Goal: Task Accomplishment & Management: Complete application form

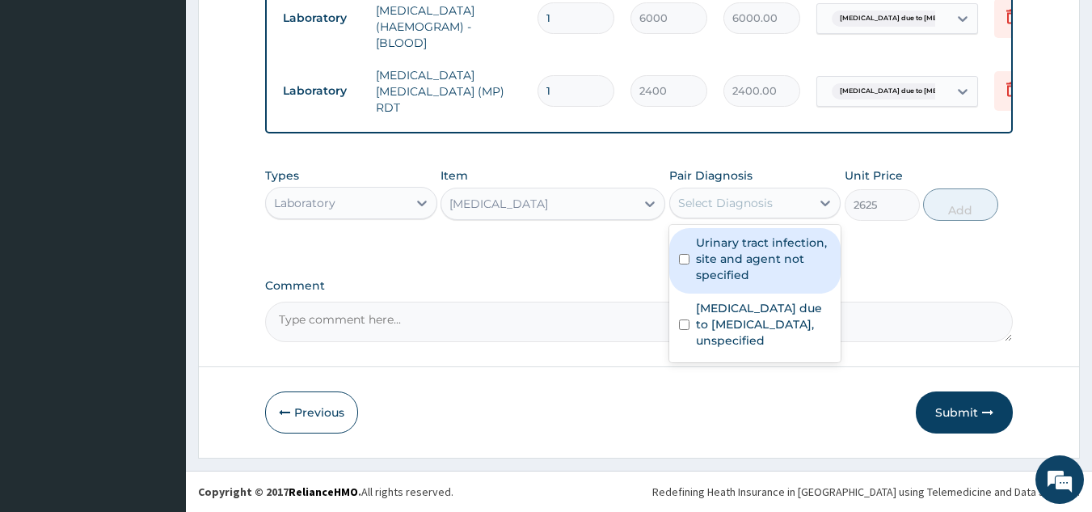
drag, startPoint x: 717, startPoint y: 196, endPoint x: 729, endPoint y: 213, distance: 21.5
click at [718, 199] on div "Select Diagnosis" at bounding box center [725, 203] width 95 height 16
click at [772, 243] on label "Urinary tract infection, site and agent not specified" at bounding box center [764, 258] width 136 height 48
checkbox input "true"
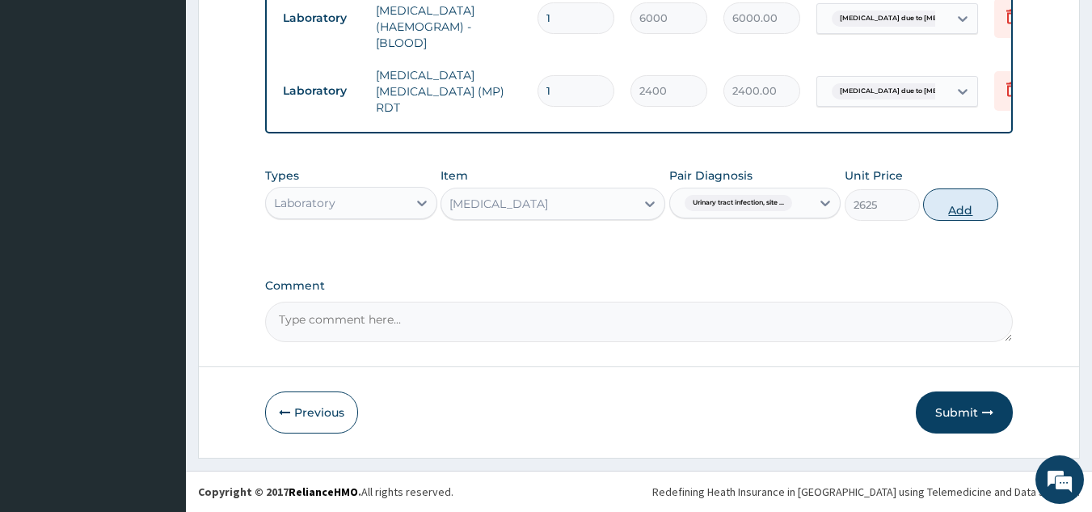
click at [991, 213] on button "Add" at bounding box center [960, 204] width 75 height 32
type input "0"
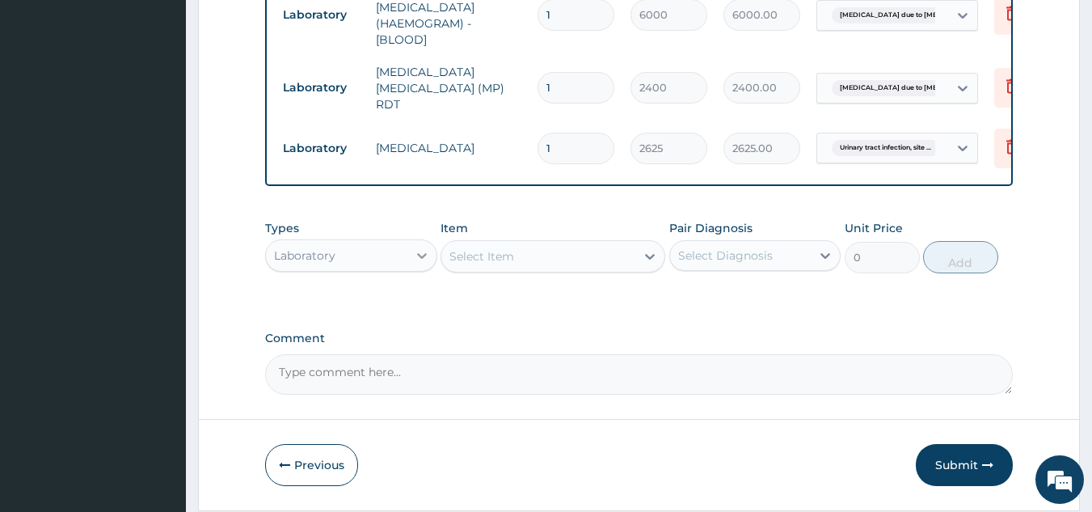
click at [411, 264] on div at bounding box center [421, 255] width 29 height 29
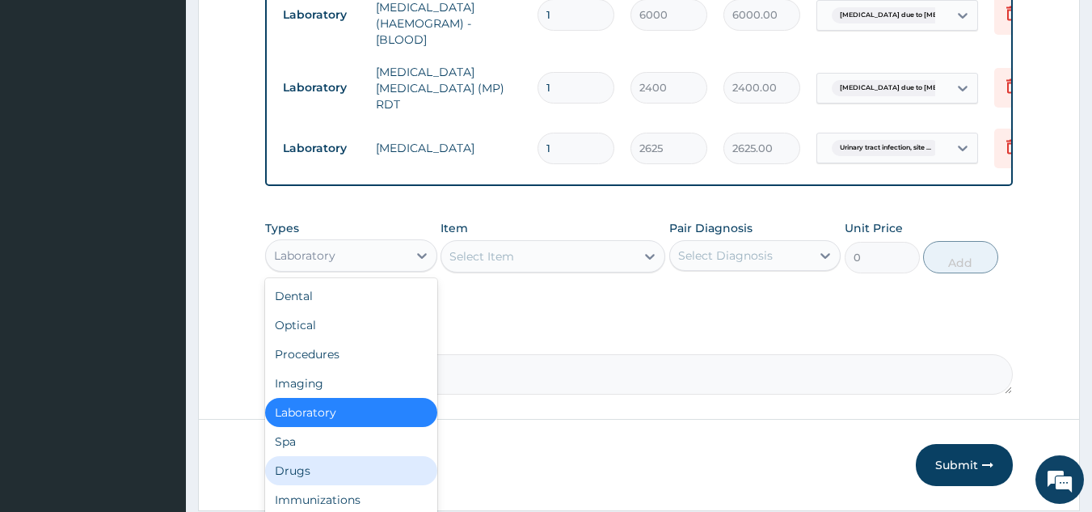
click at [342, 472] on div "Drugs" at bounding box center [351, 470] width 172 height 29
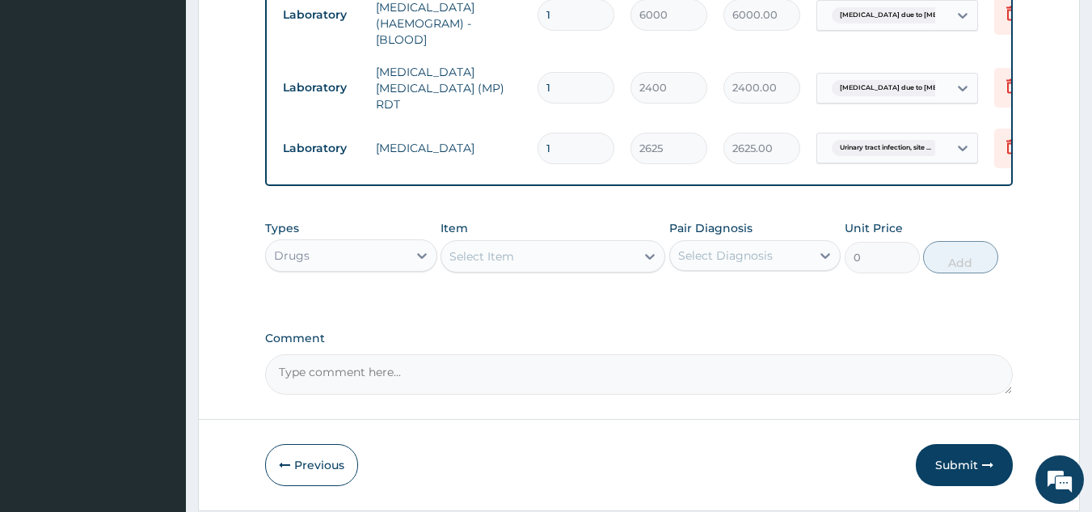
click at [504, 260] on div "Select Item" at bounding box center [481, 256] width 65 height 16
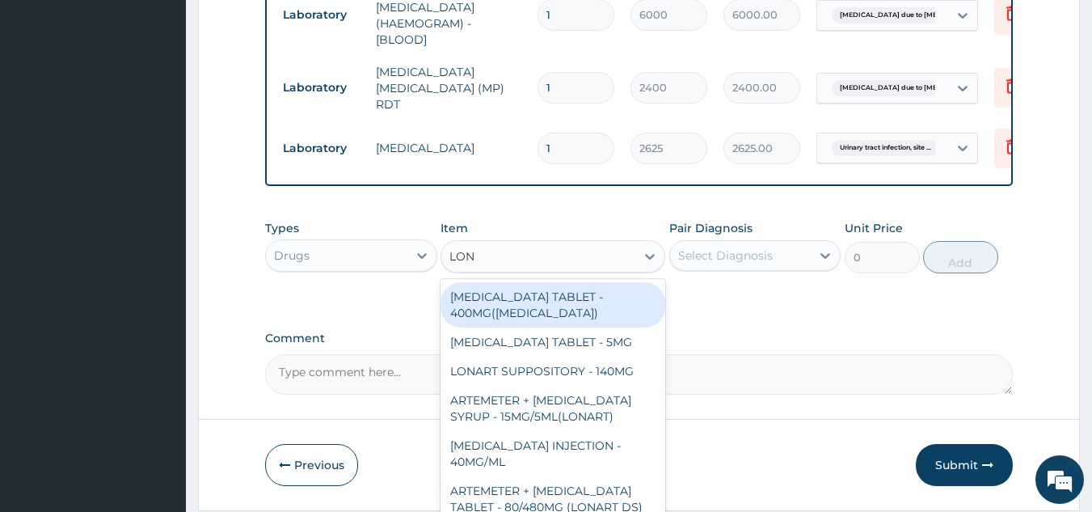
type input "[PERSON_NAME]"
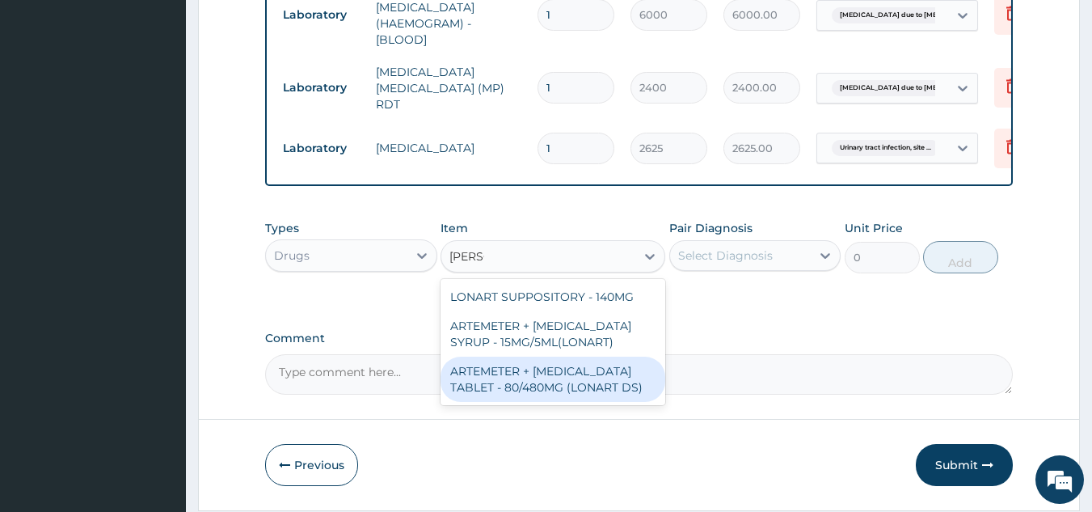
click at [582, 384] on div "ARTEMETER + [MEDICAL_DATA] TABLET - 80/480MG (LONART DS)" at bounding box center [552, 378] width 225 height 45
type input "672"
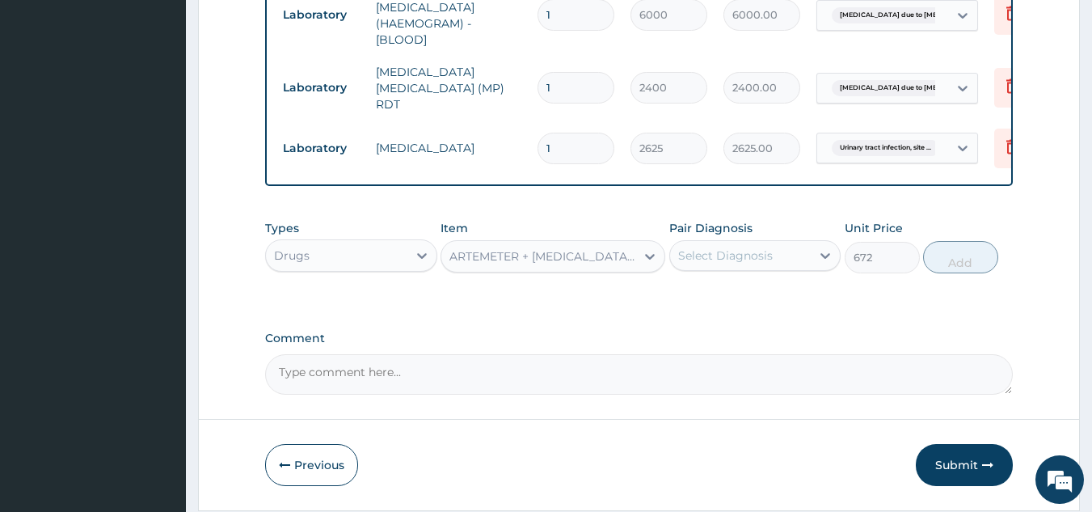
click at [769, 231] on div "Pair Diagnosis Select Diagnosis" at bounding box center [755, 246] width 172 height 53
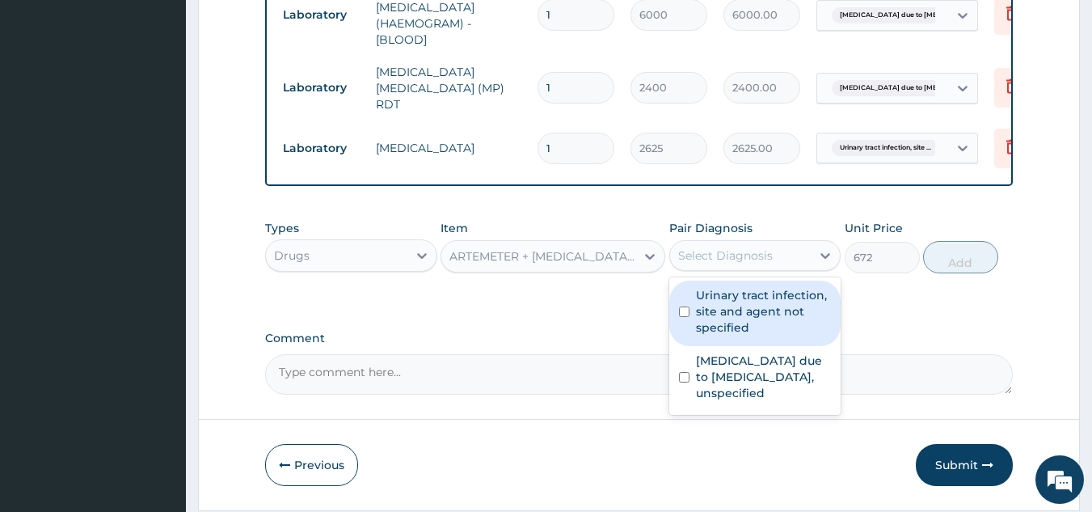
click at [759, 268] on div "Select Diagnosis" at bounding box center [740, 255] width 141 height 26
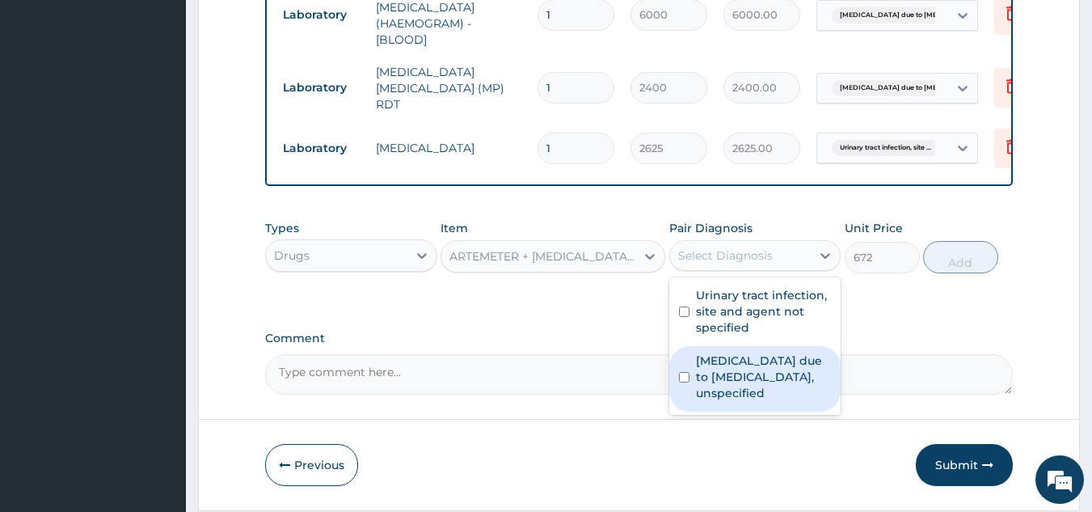
click at [751, 358] on label "[MEDICAL_DATA] due to [MEDICAL_DATA], unspecified" at bounding box center [764, 376] width 136 height 48
checkbox input "true"
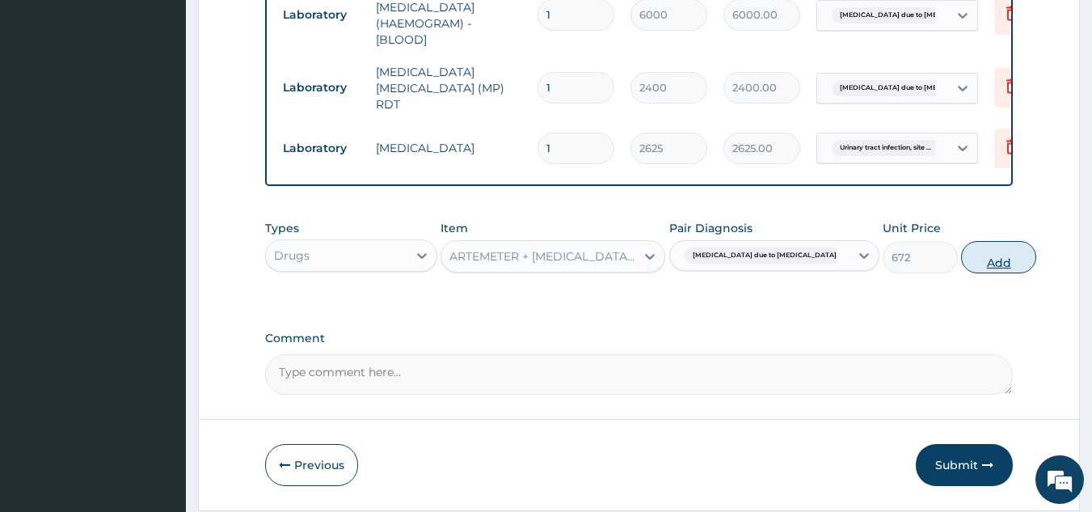
click at [962, 255] on button "Add" at bounding box center [998, 257] width 75 height 32
type input "0"
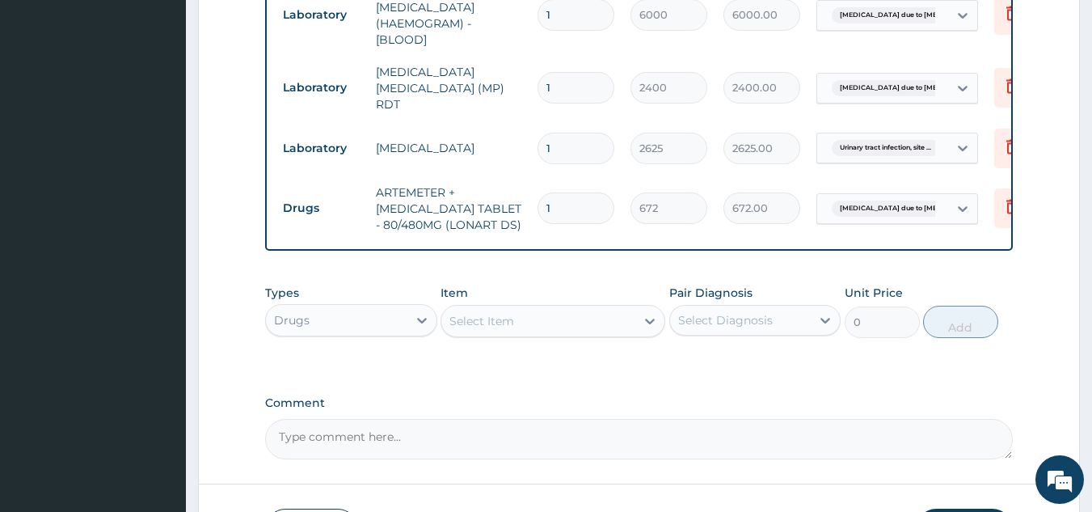
type input "0.00"
type input "6"
type input "4032.00"
type input "6"
click at [527, 337] on div "Select Item" at bounding box center [552, 321] width 225 height 32
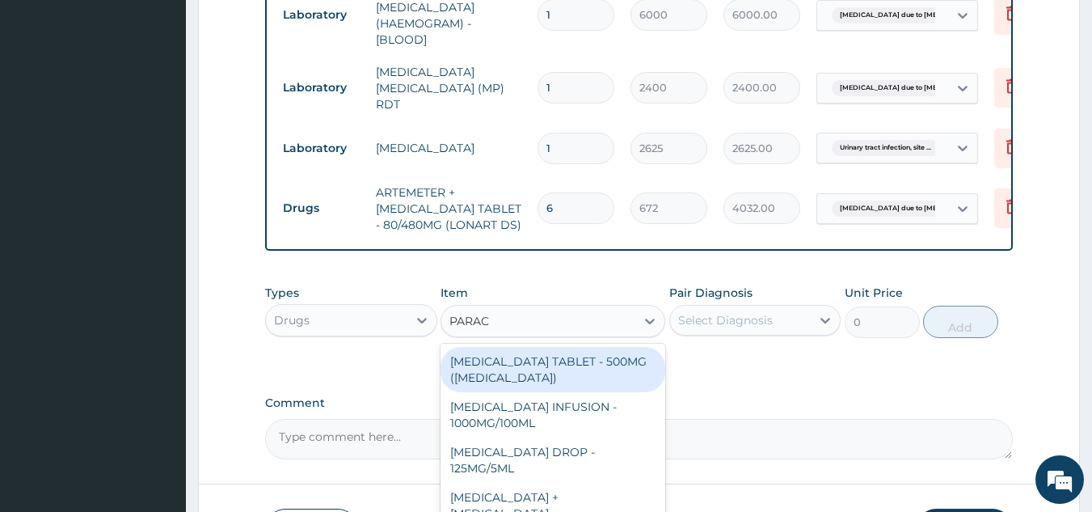
type input "PARACE"
click at [590, 360] on div "[MEDICAL_DATA] TABLET - 500MG ([MEDICAL_DATA])" at bounding box center [552, 369] width 225 height 45
type input "48"
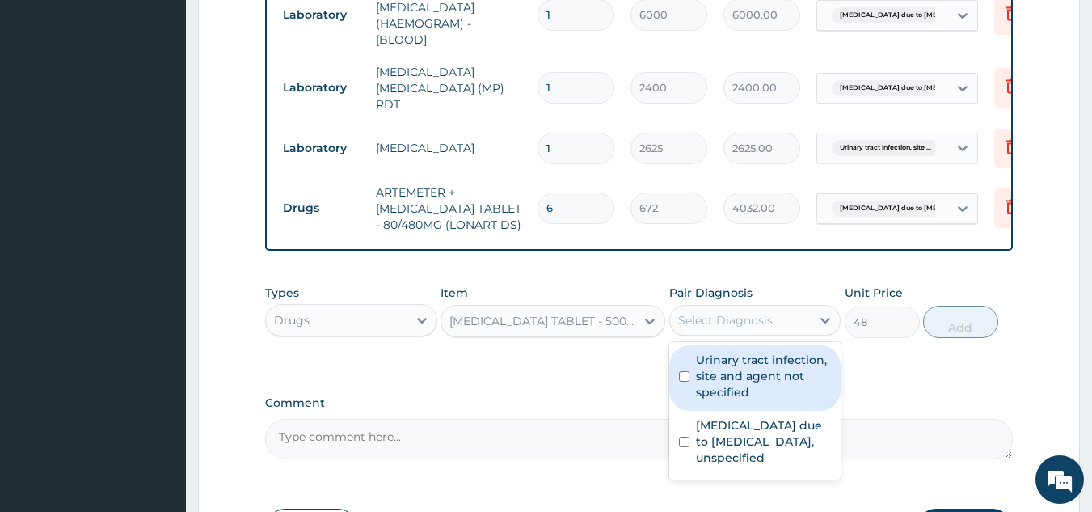
click at [761, 318] on div "Select Diagnosis" at bounding box center [725, 320] width 95 height 16
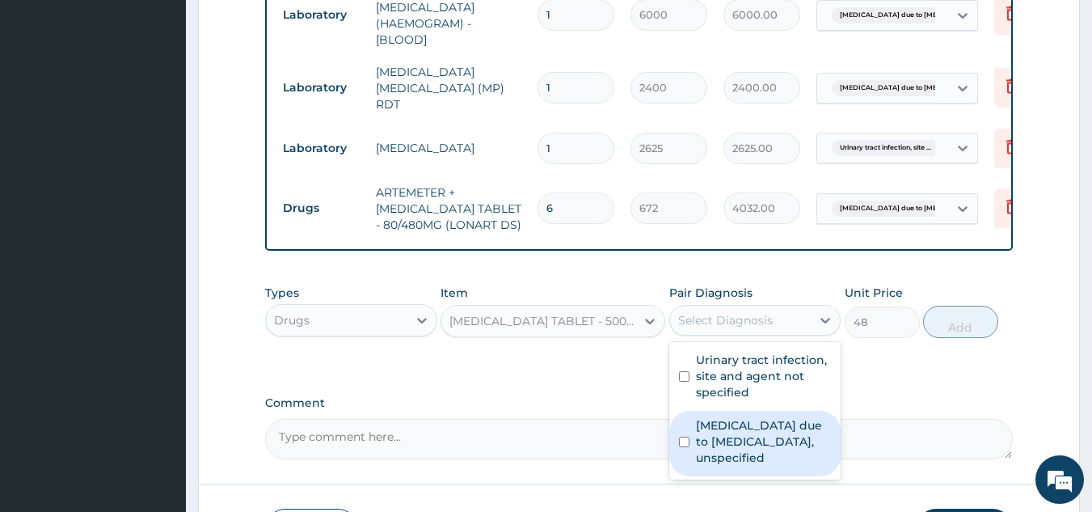
click at [739, 457] on label "[MEDICAL_DATA] due to [MEDICAL_DATA], unspecified" at bounding box center [764, 441] width 136 height 48
checkbox input "true"
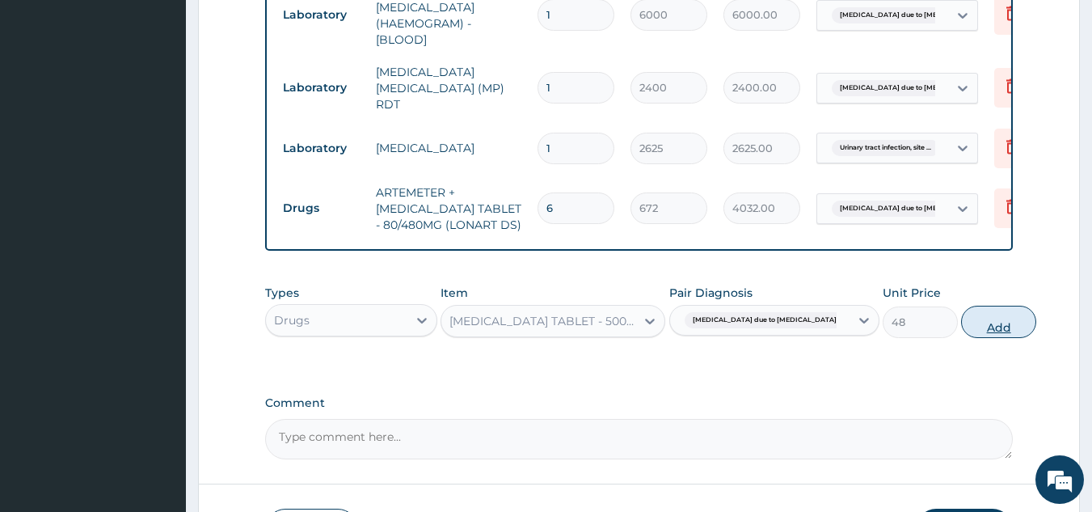
click at [961, 336] on button "Add" at bounding box center [998, 321] width 75 height 32
type input "0"
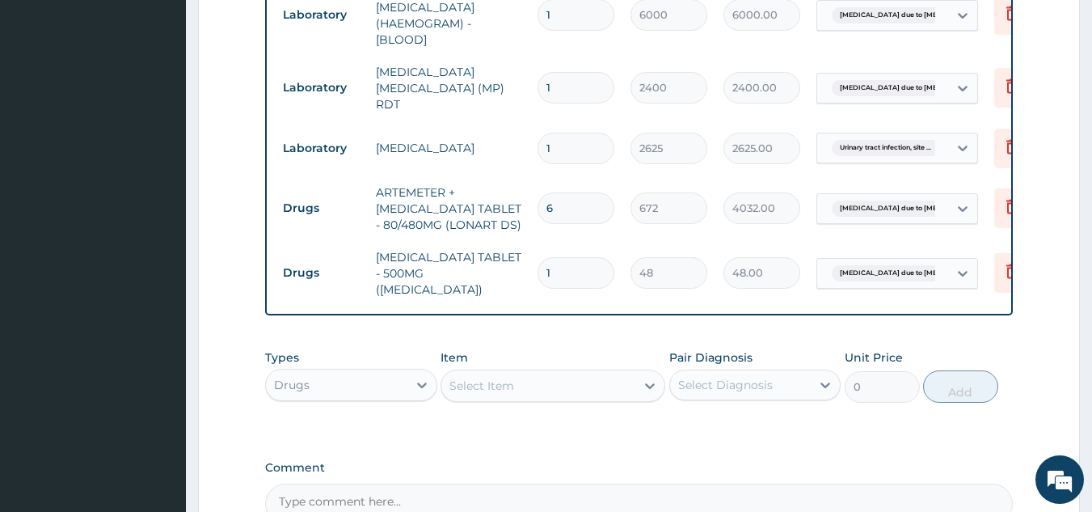
type input "0.00"
type input "3"
type input "144.00"
type input "30"
type input "1440.00"
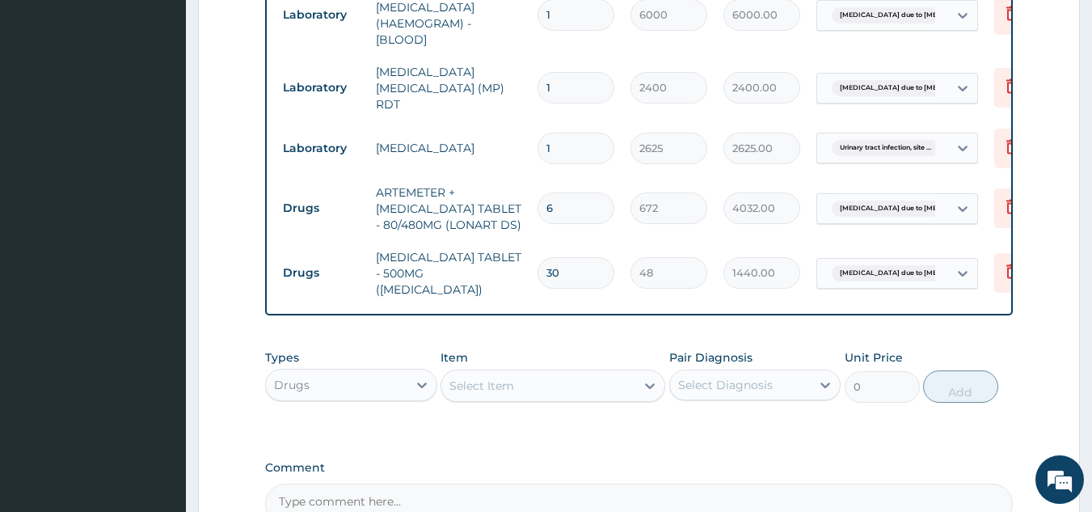
type input "300"
type input "14400.00"
type input "30"
type input "1440.00"
type input "30"
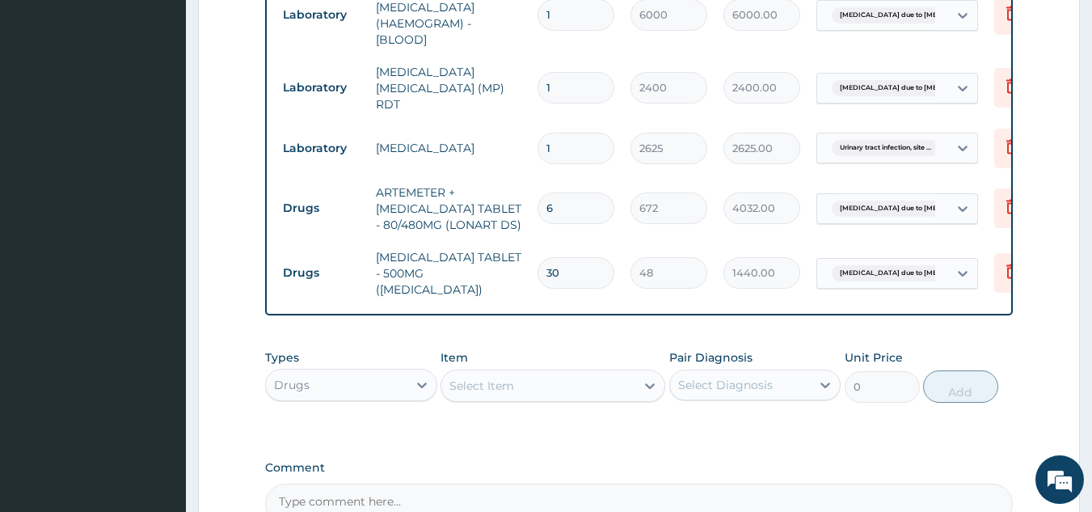
click at [571, 373] on div "Select Item" at bounding box center [538, 386] width 194 height 26
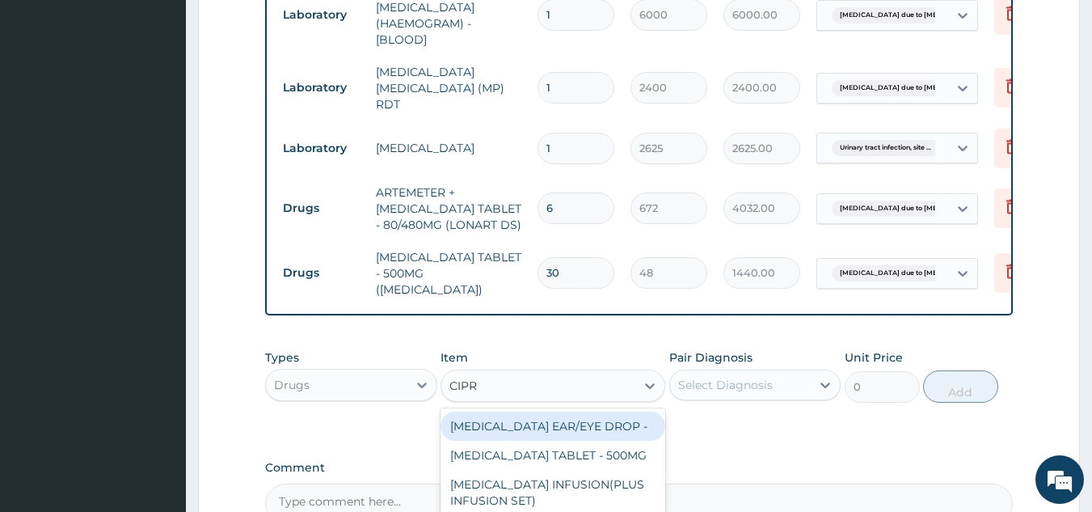
type input "[MEDICAL_DATA]"
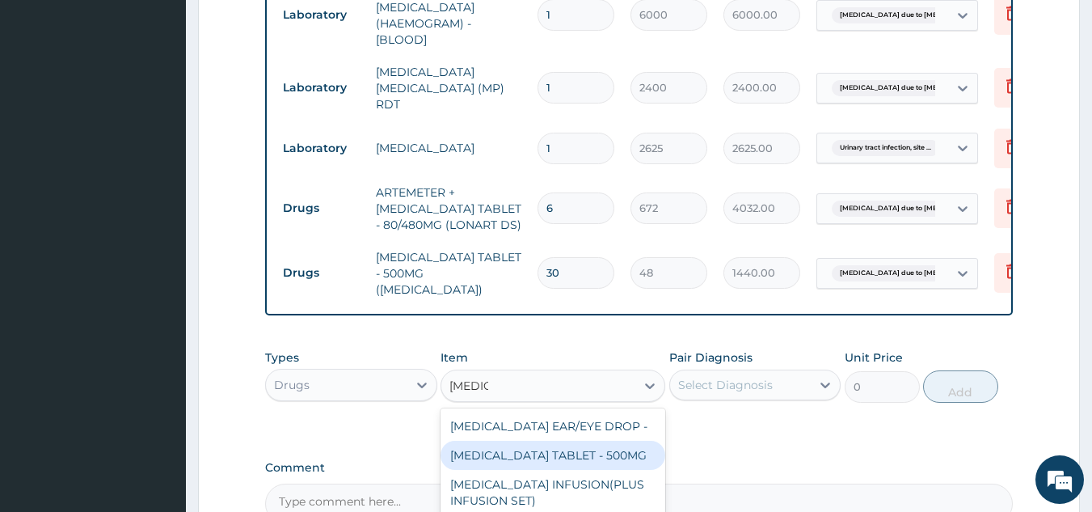
drag, startPoint x: 585, startPoint y: 449, endPoint x: 642, endPoint y: 447, distance: 56.6
click at [585, 448] on div "[MEDICAL_DATA] TABLET - 500MG" at bounding box center [552, 454] width 225 height 29
type input "224"
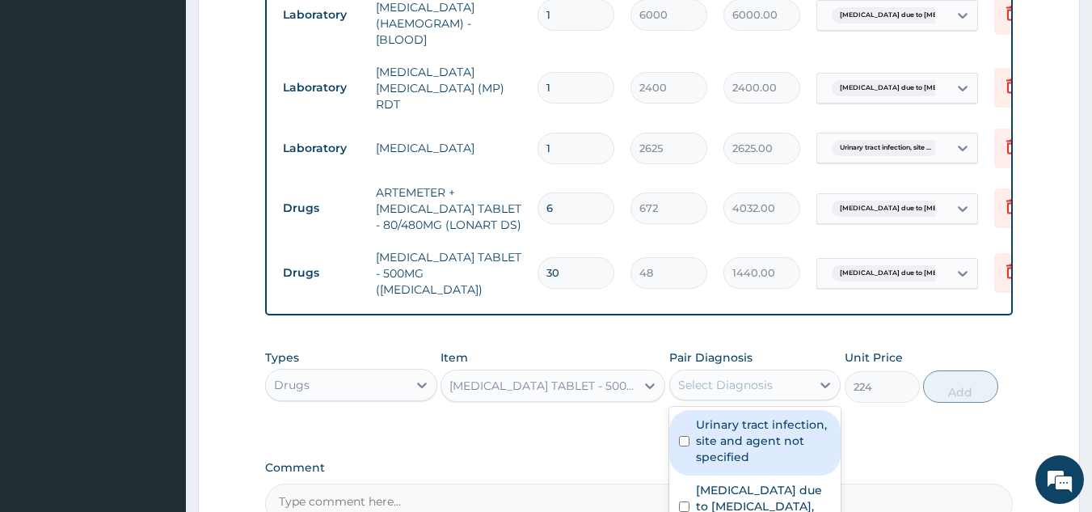
click at [744, 377] on div "Select Diagnosis" at bounding box center [725, 385] width 95 height 16
click at [739, 437] on label "Urinary tract infection, site and agent not specified" at bounding box center [764, 440] width 136 height 48
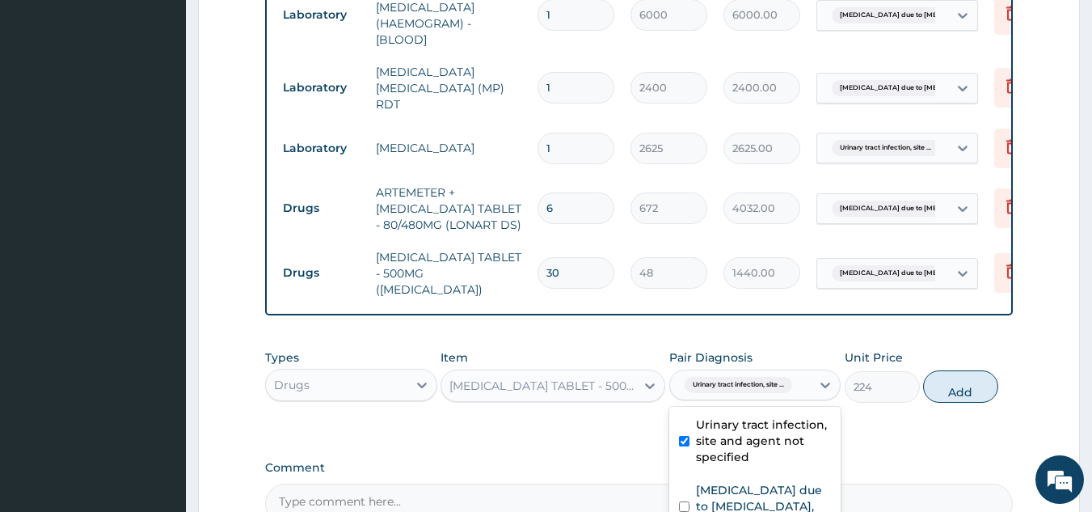
click at [768, 435] on label "Urinary tract infection, site and agent not specified" at bounding box center [764, 440] width 136 height 48
checkbox input "false"
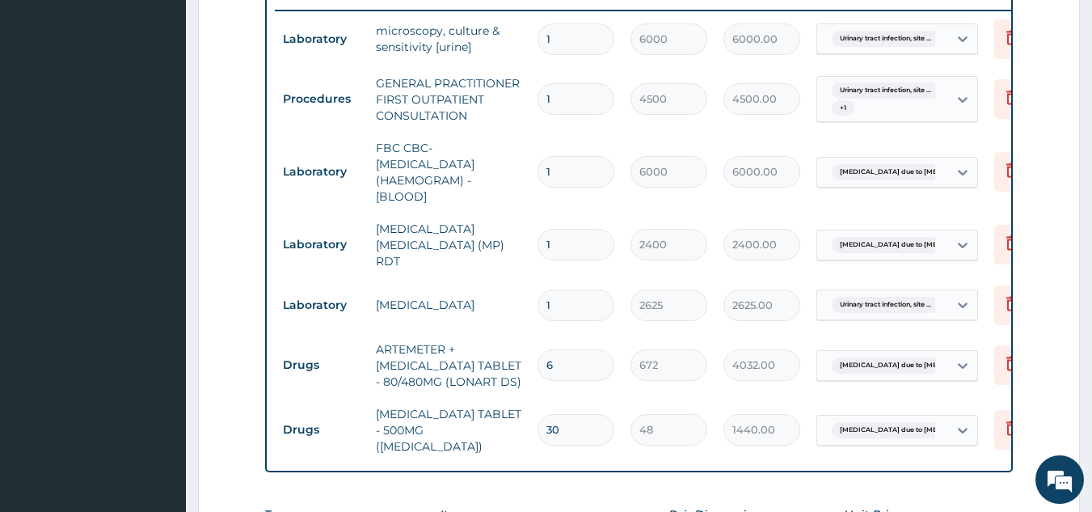
scroll to position [643, 0]
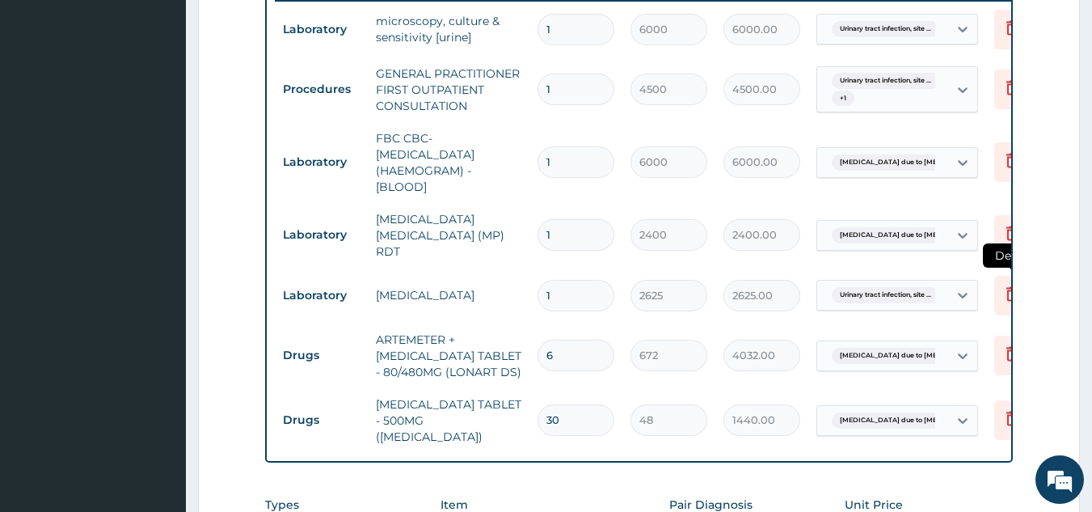
click at [1003, 284] on icon at bounding box center [1011, 293] width 19 height 19
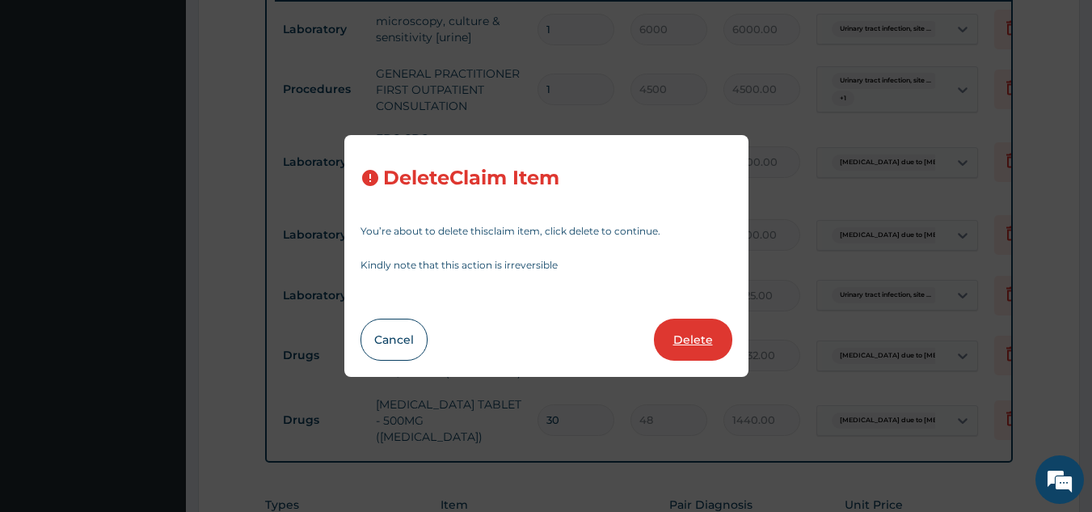
click at [705, 352] on button "Delete" at bounding box center [693, 339] width 78 height 42
type input "6"
type input "672"
type input "4032.00"
type input "30"
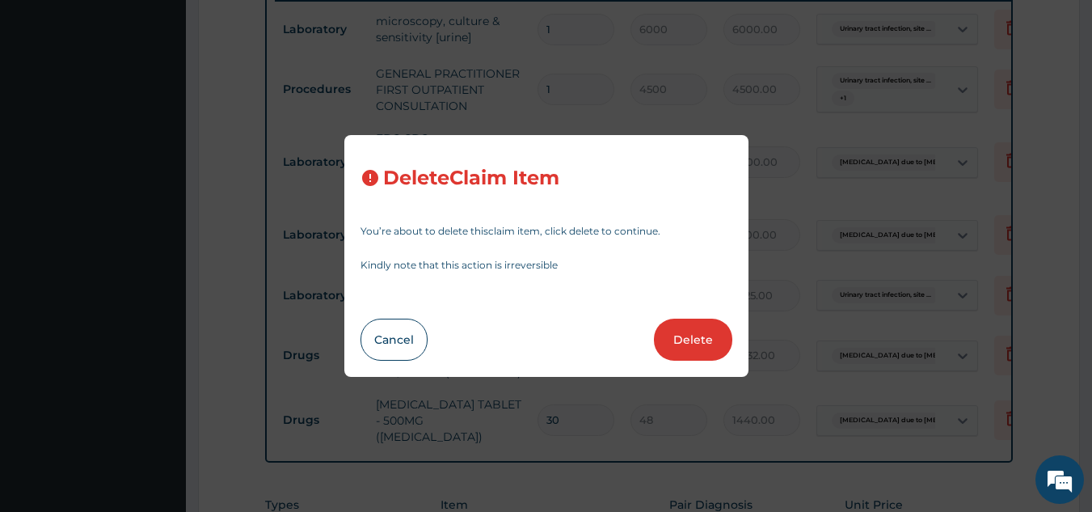
type input "48"
type input "1440.00"
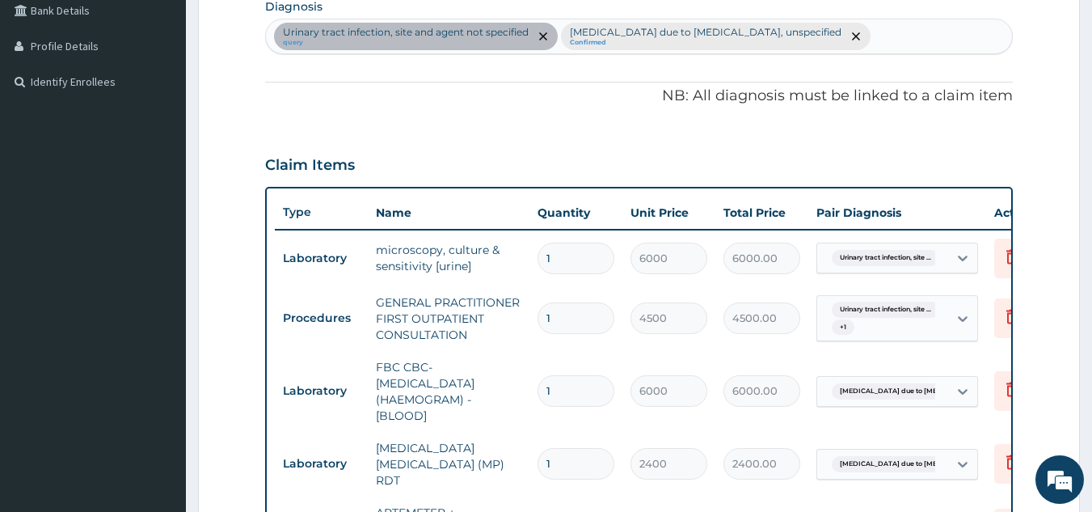
scroll to position [401, 0]
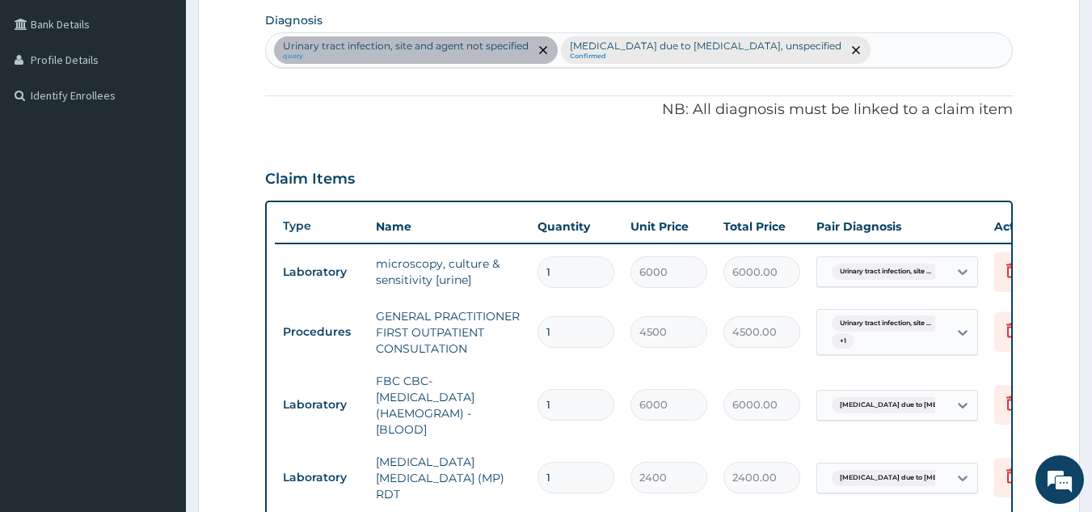
click at [873, 60] on div "[MEDICAL_DATA], site and agent not specified query [MEDICAL_DATA] due to [MEDIC…" at bounding box center [639, 50] width 747 height 34
type input "UPPER"
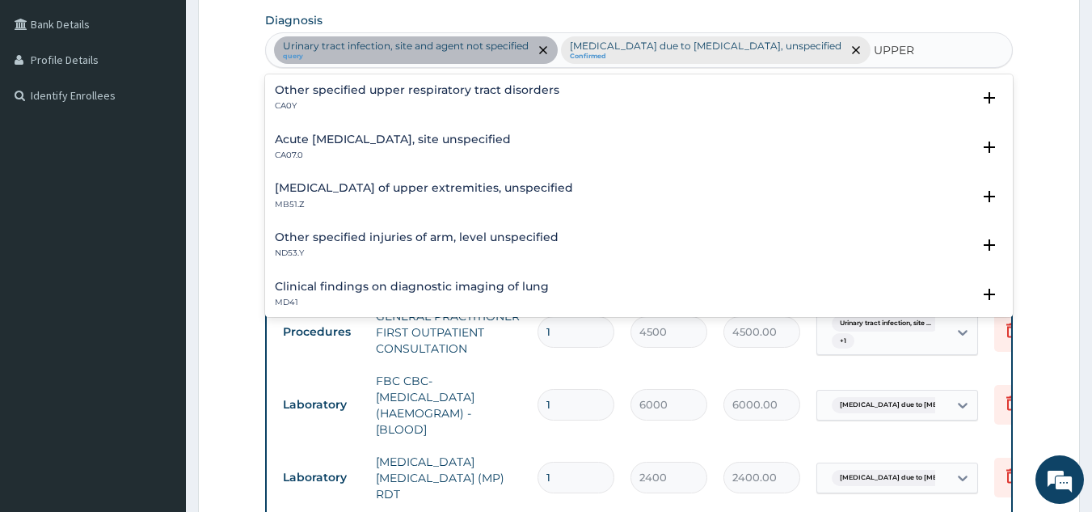
click at [449, 139] on h4 "Acute [MEDICAL_DATA], site unspecified" at bounding box center [393, 139] width 236 height 12
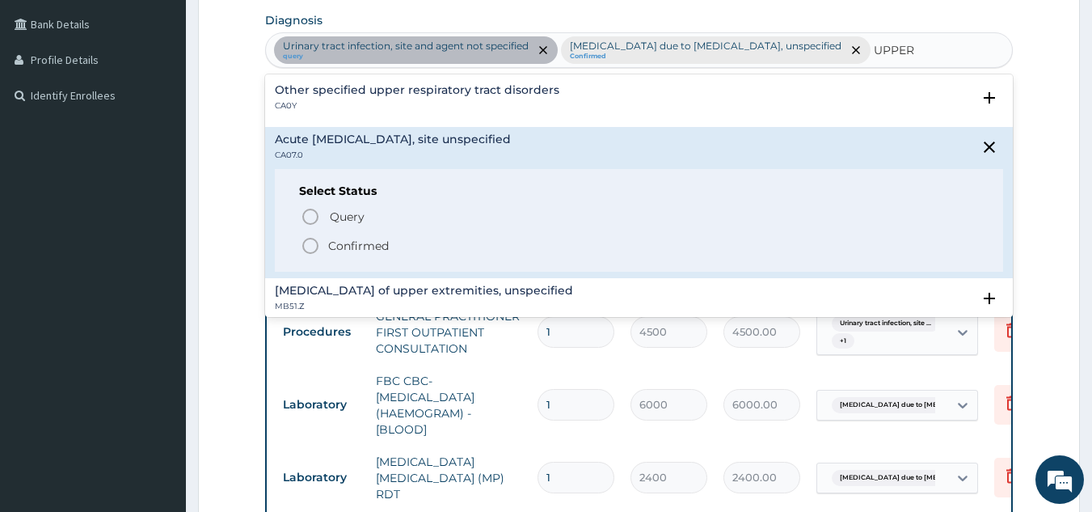
click at [368, 244] on p "Confirmed" at bounding box center [358, 246] width 61 height 16
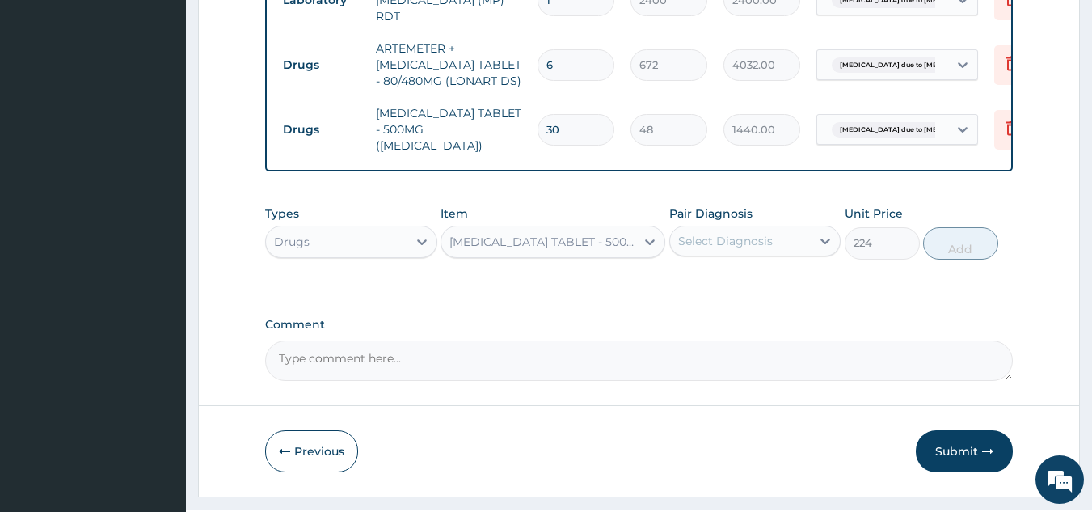
scroll to position [942, 0]
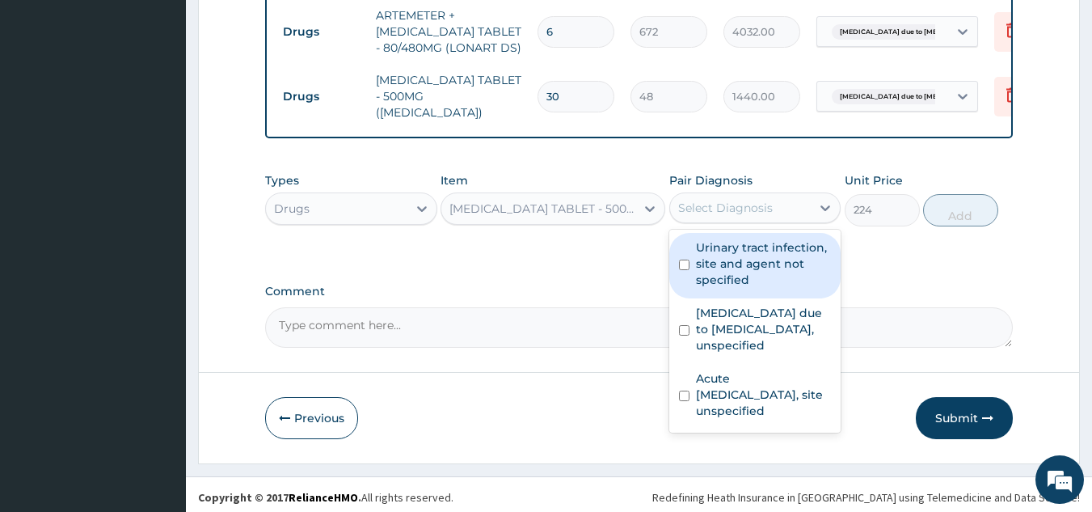
click at [782, 196] on div "Select Diagnosis" at bounding box center [740, 208] width 141 height 26
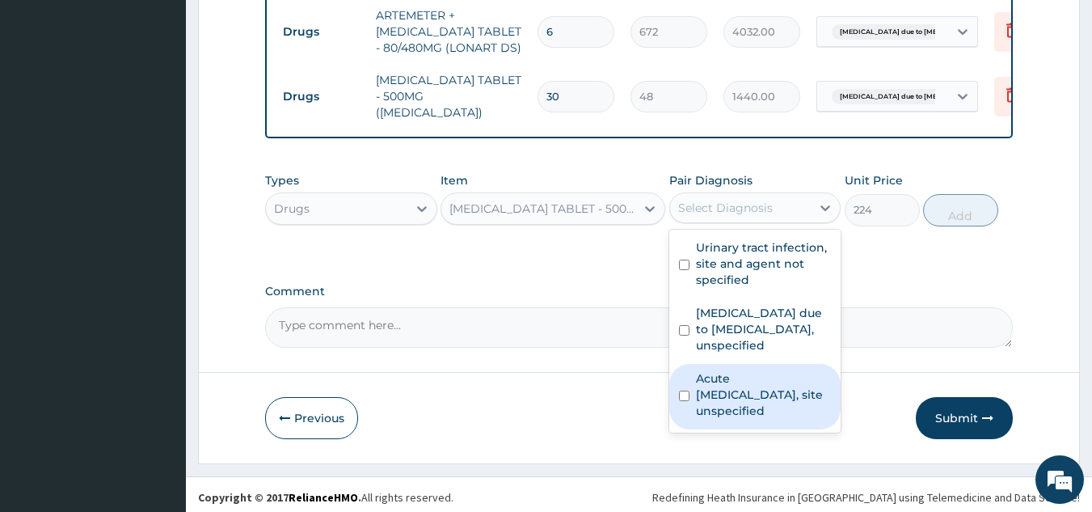
click at [740, 386] on label "Acute [MEDICAL_DATA], site unspecified" at bounding box center [764, 394] width 136 height 48
checkbox input "true"
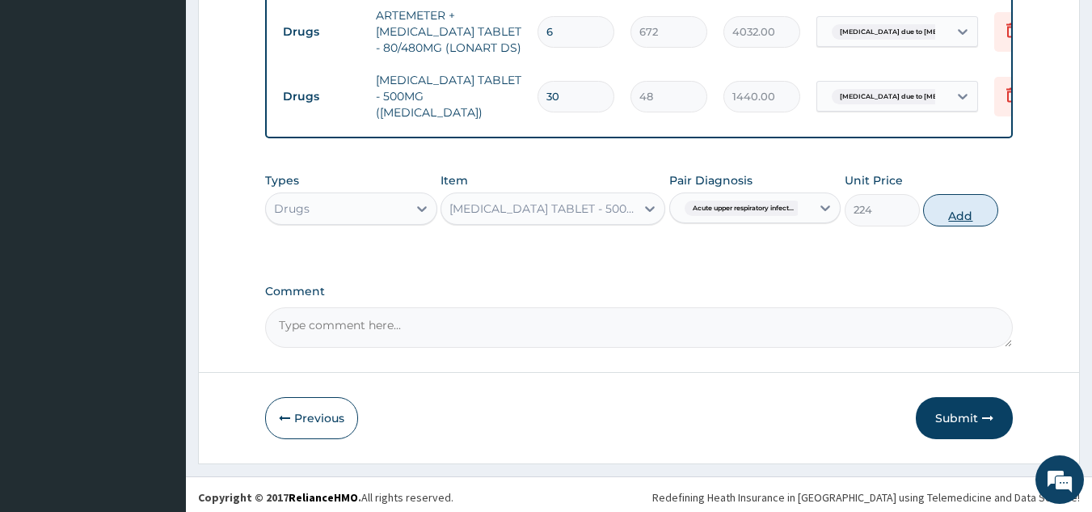
click at [962, 207] on button "Add" at bounding box center [960, 210] width 75 height 32
type input "0"
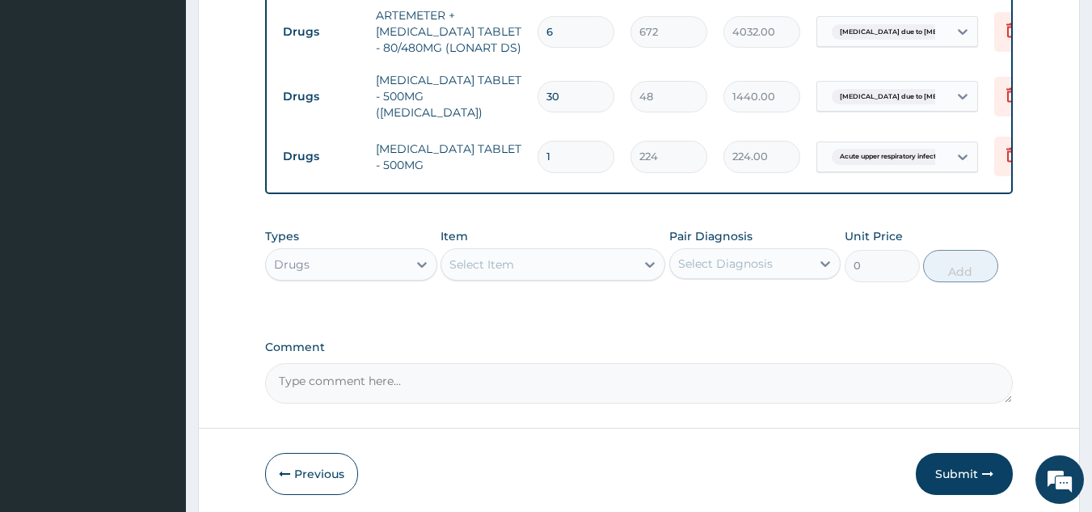
type input "10"
type input "2240.00"
type input "10"
click at [544, 270] on div "Select Item" at bounding box center [538, 264] width 194 height 26
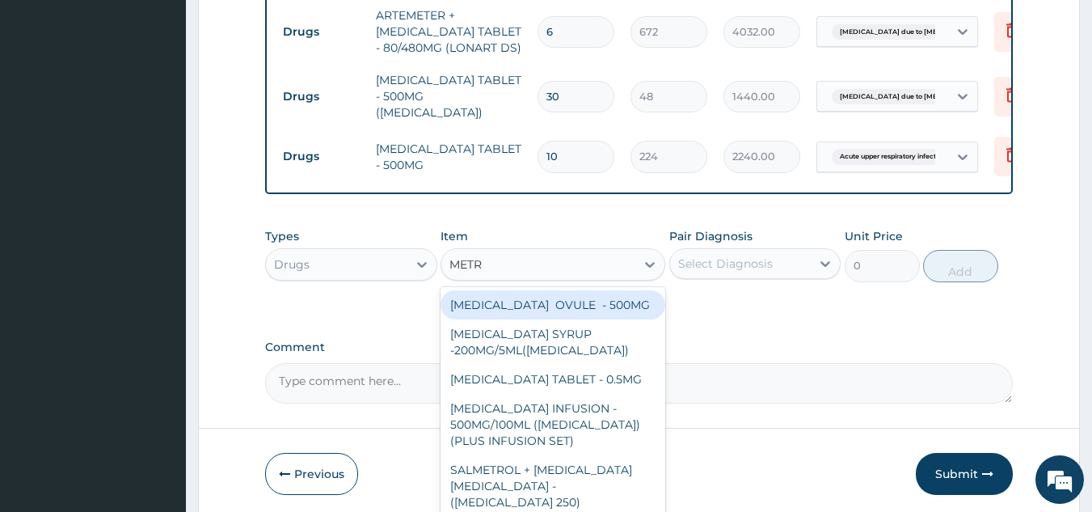
type input "METRO"
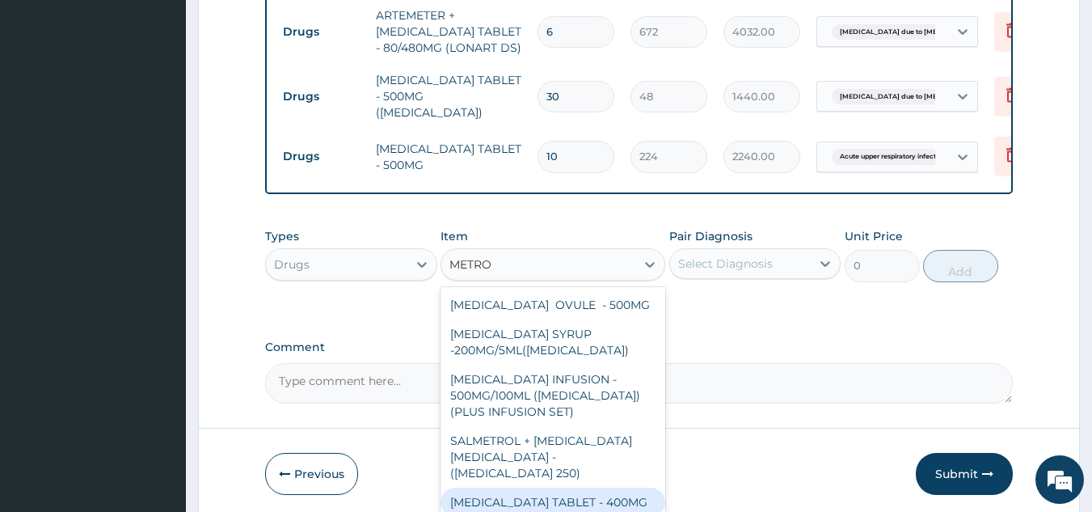
scroll to position [52, 0]
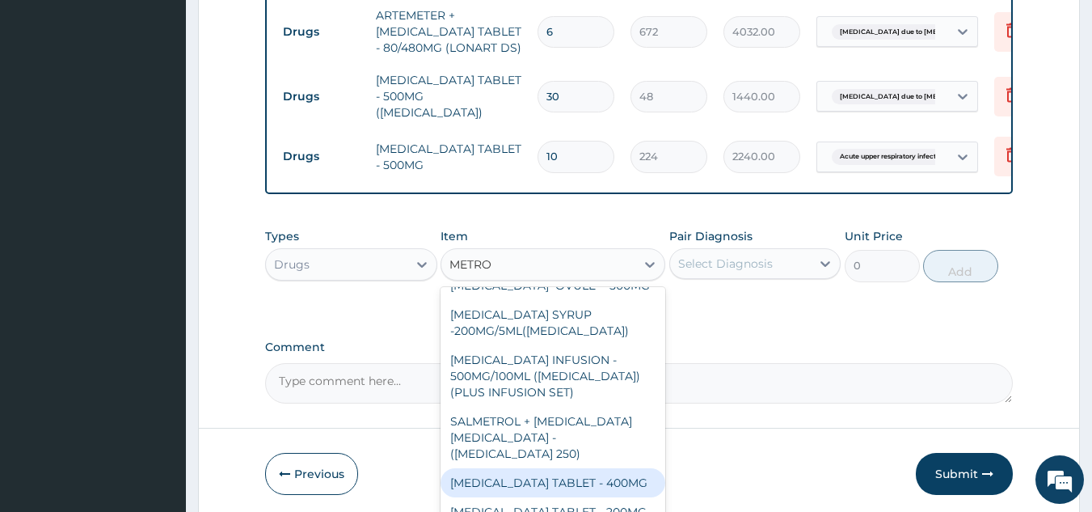
click at [575, 468] on div "[MEDICAL_DATA] TABLET - 400MG" at bounding box center [552, 482] width 225 height 29
type input "96"
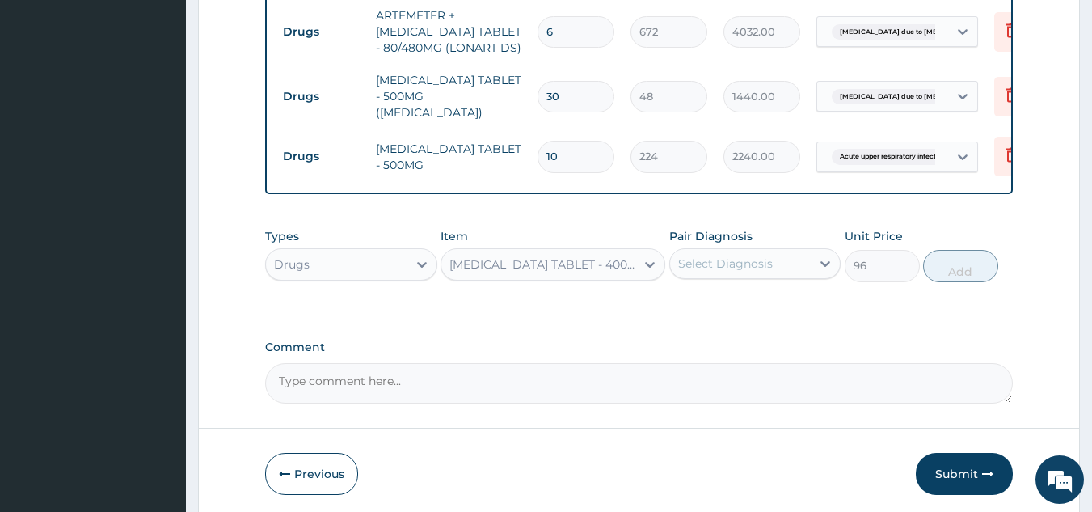
click at [735, 274] on div "Pair Diagnosis Select Diagnosis" at bounding box center [755, 254] width 172 height 53
click at [736, 241] on div "Pair Diagnosis Select Diagnosis" at bounding box center [755, 254] width 172 height 53
click at [735, 262] on div "Select Diagnosis" at bounding box center [725, 263] width 95 height 16
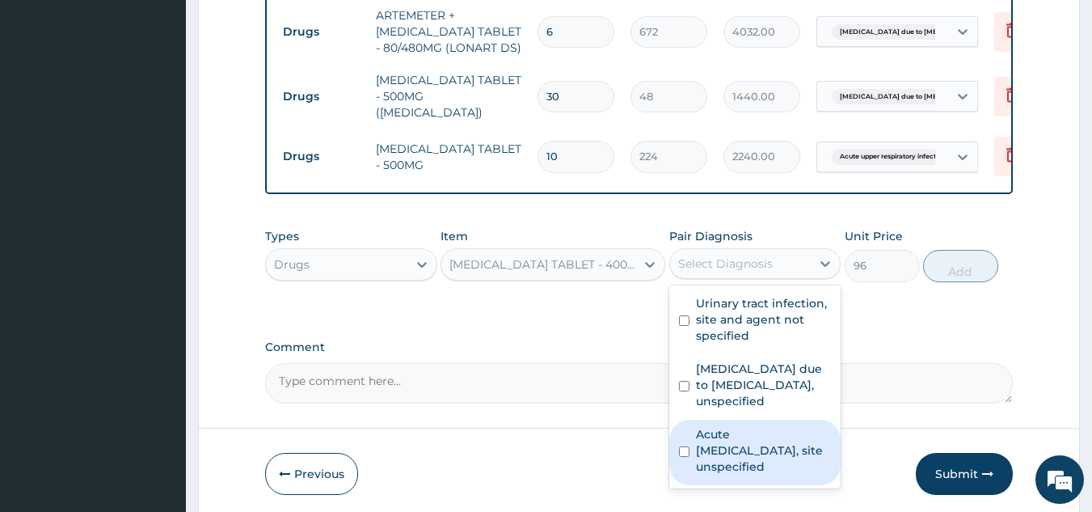
click at [745, 453] on label "Acute [MEDICAL_DATA], site unspecified" at bounding box center [764, 450] width 136 height 48
checkbox input "true"
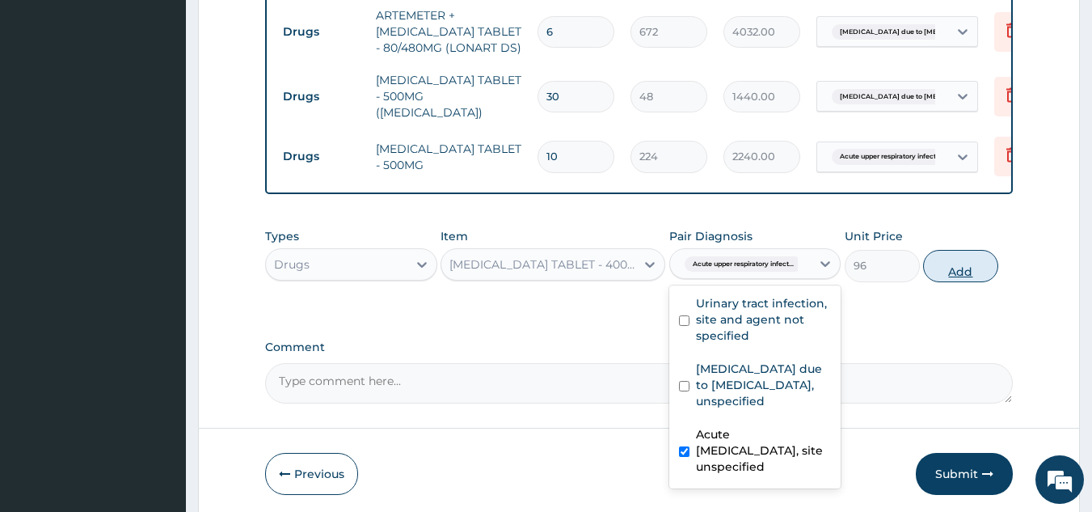
click at [934, 269] on button "Add" at bounding box center [960, 266] width 75 height 32
type input "0"
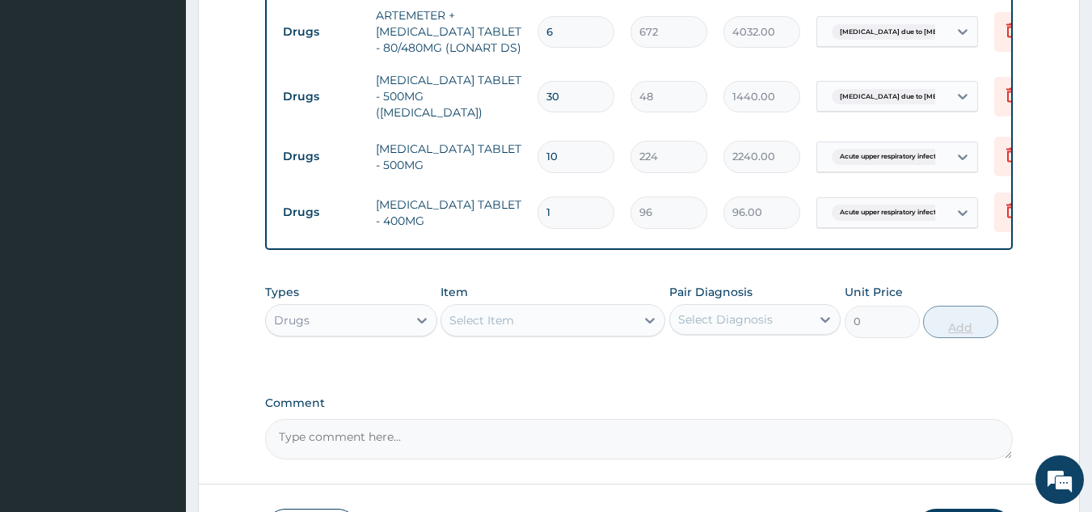
type input "15"
type input "1440.00"
type input "15"
click at [584, 318] on div "Select Item" at bounding box center [538, 320] width 194 height 26
type input "LORAT"
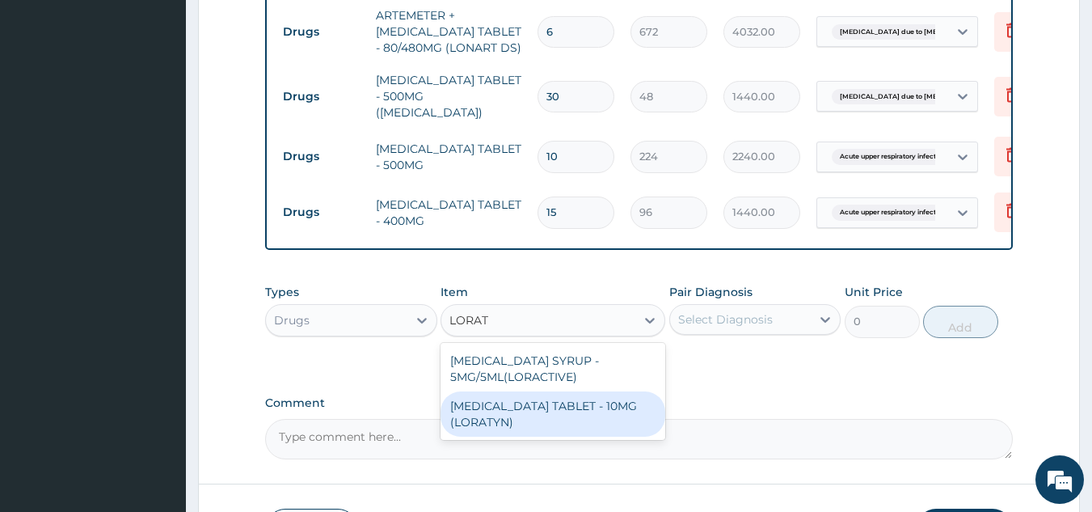
click at [574, 411] on div "[MEDICAL_DATA] TABLET - 10MG (LORATYN)" at bounding box center [552, 413] width 225 height 45
type input "112"
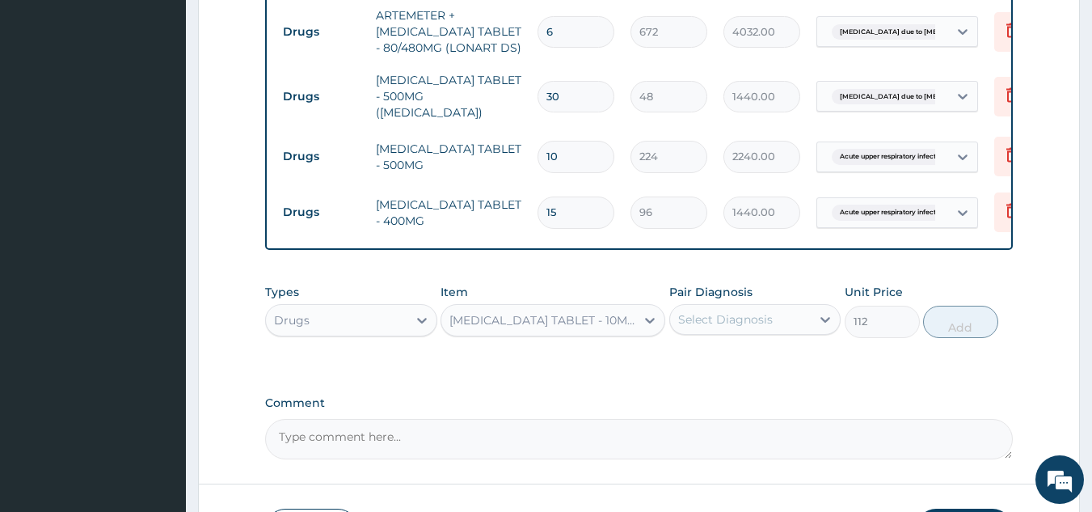
click at [752, 331] on div "Pair Diagnosis Select Diagnosis" at bounding box center [755, 310] width 172 height 53
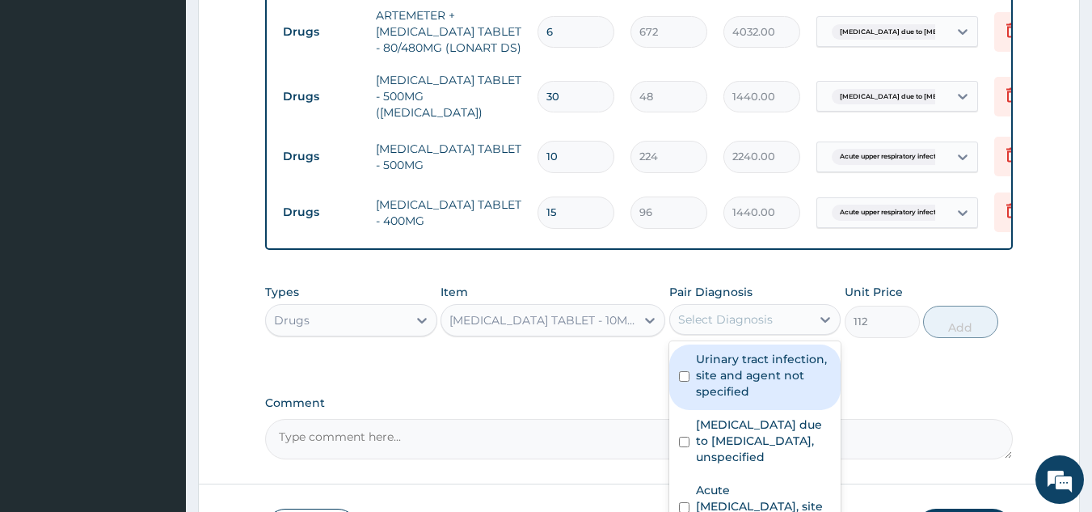
click at [759, 316] on div "Select Diagnosis" at bounding box center [725, 319] width 95 height 16
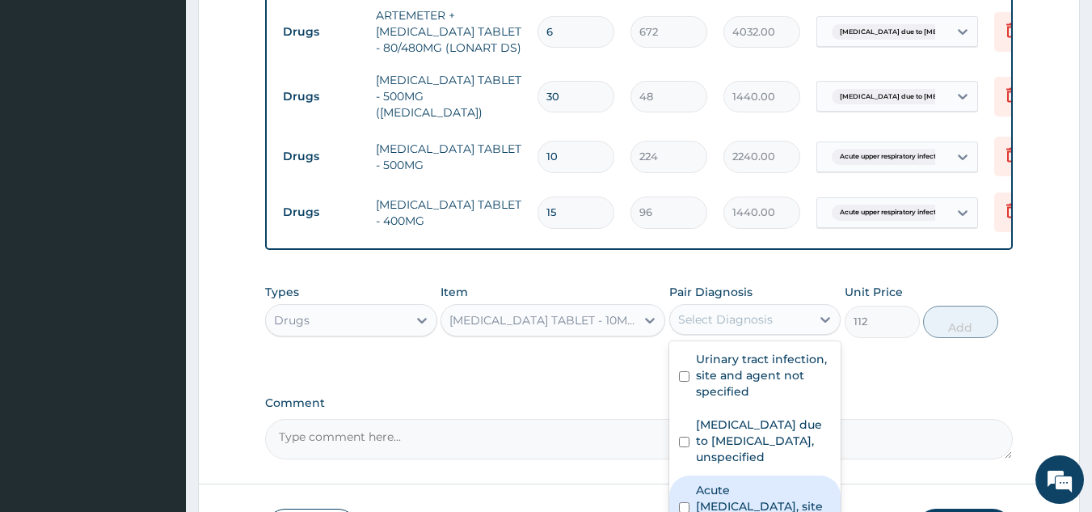
drag, startPoint x: 717, startPoint y: 495, endPoint x: 807, endPoint y: 443, distance: 104.3
click at [718, 495] on label "Acute [MEDICAL_DATA], site unspecified" at bounding box center [764, 506] width 136 height 48
checkbox input "true"
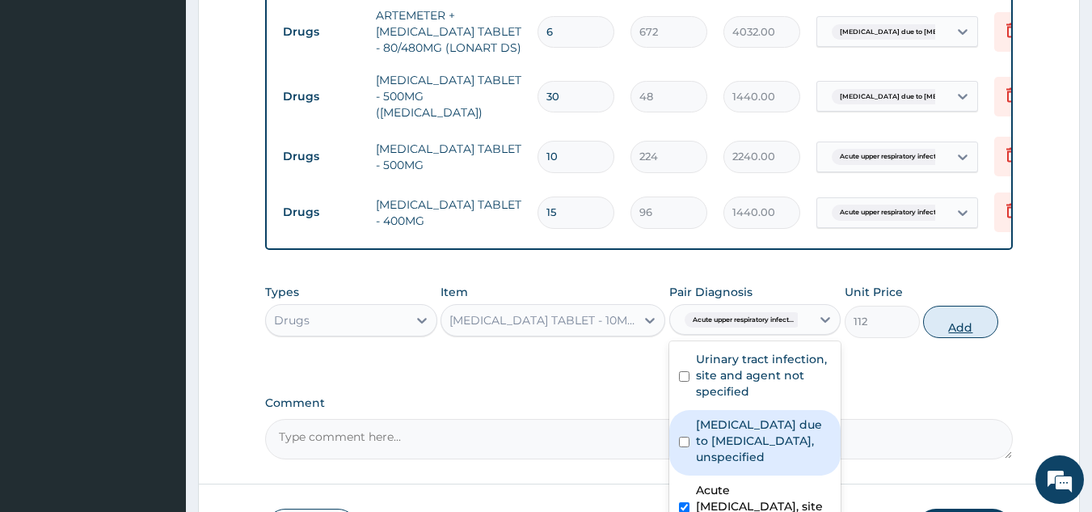
click at [969, 322] on button "Add" at bounding box center [960, 321] width 75 height 32
type input "0"
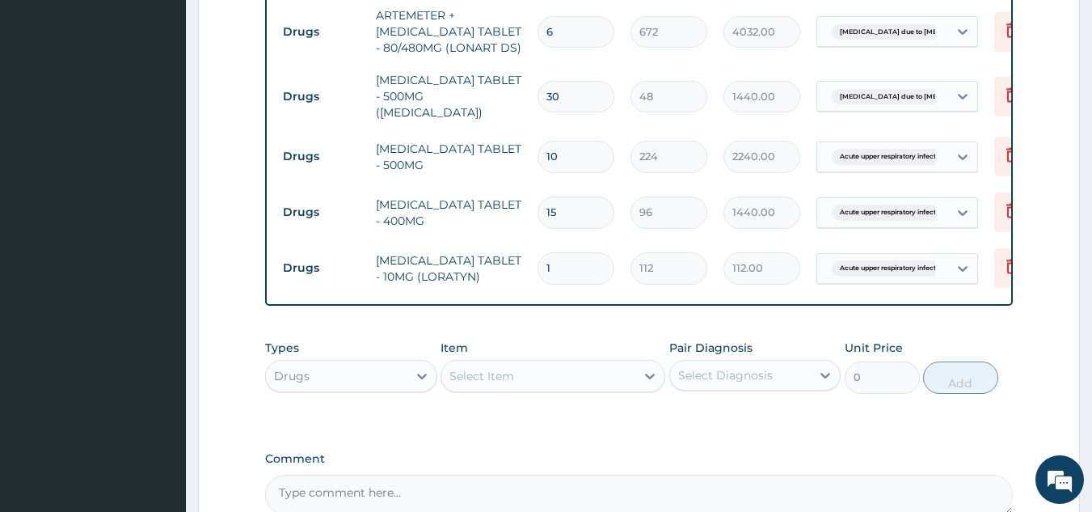
type input "0.00"
type input "5"
type input "560.00"
type input "5"
click at [390, 369] on div "Drugs" at bounding box center [336, 376] width 141 height 26
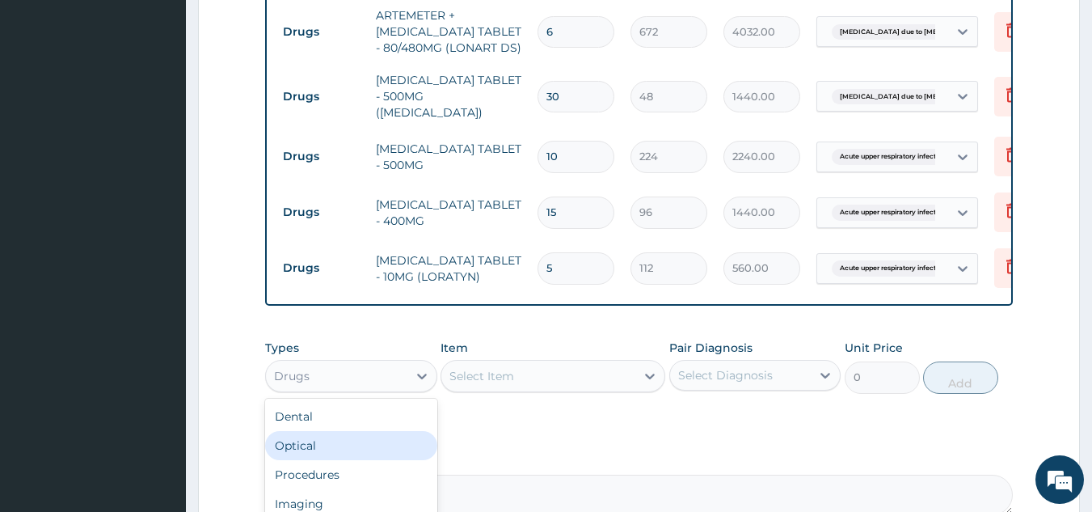
scroll to position [55, 0]
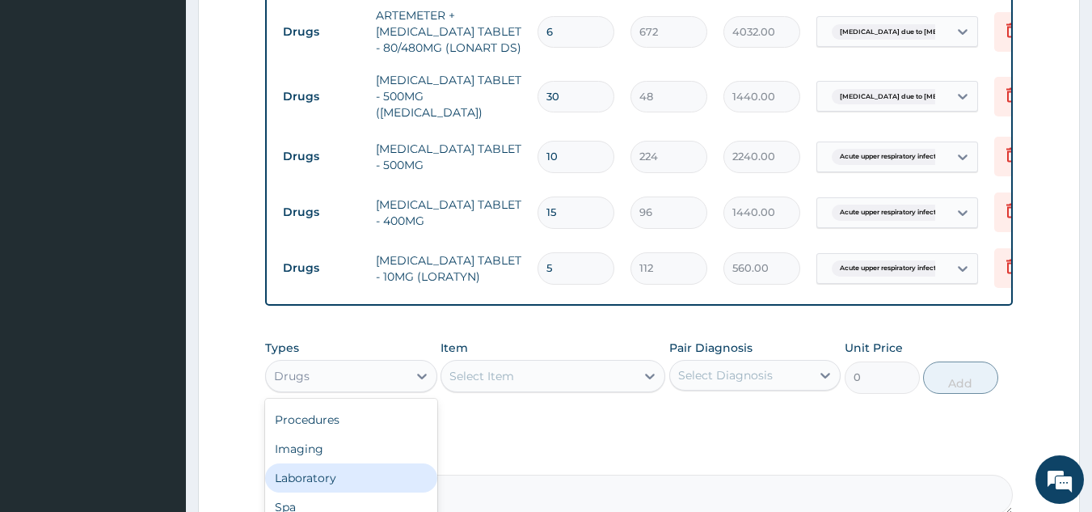
click at [336, 470] on div "Laboratory" at bounding box center [351, 477] width 172 height 29
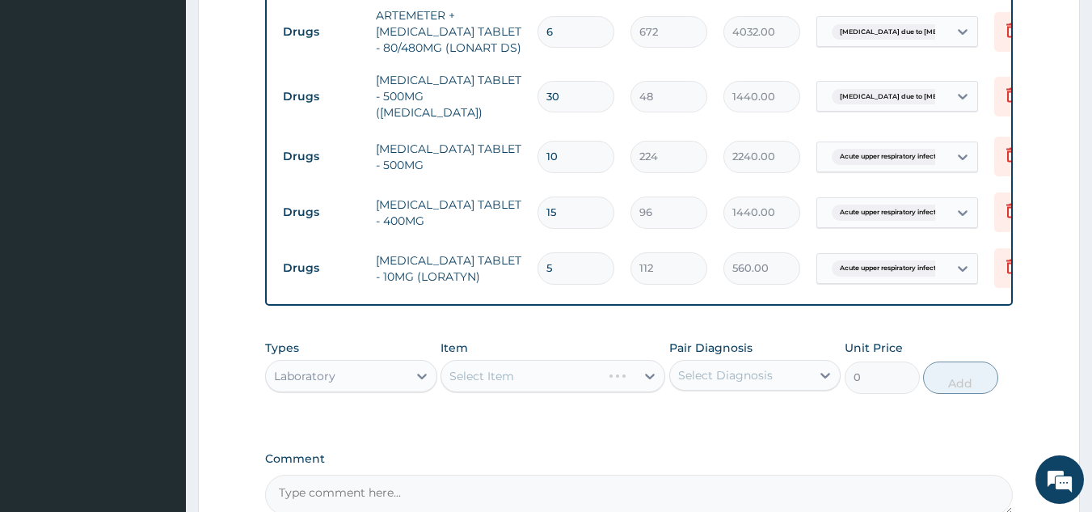
click at [550, 373] on div "Select Item" at bounding box center [552, 376] width 225 height 32
click at [550, 373] on div "Select Item" at bounding box center [538, 376] width 194 height 26
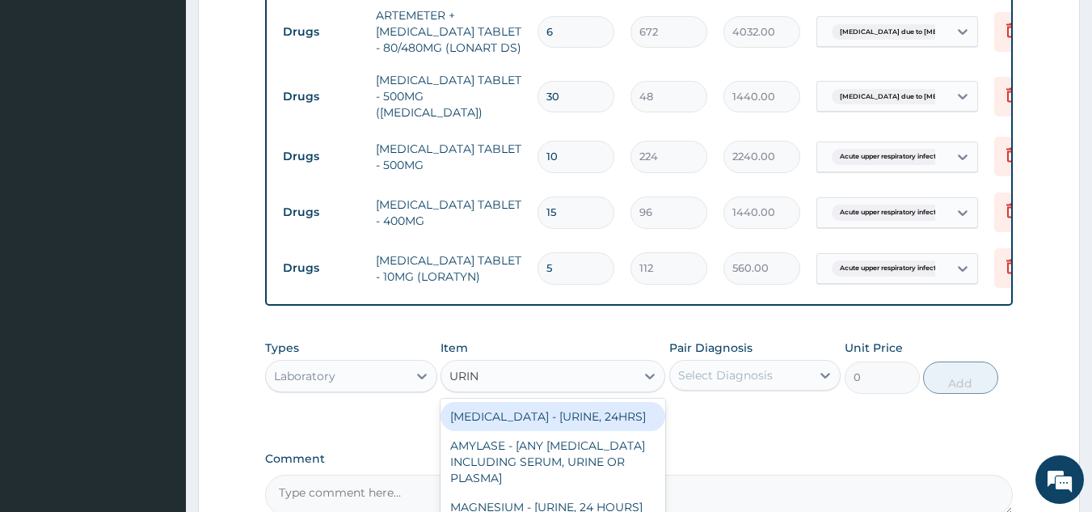
type input "URINA"
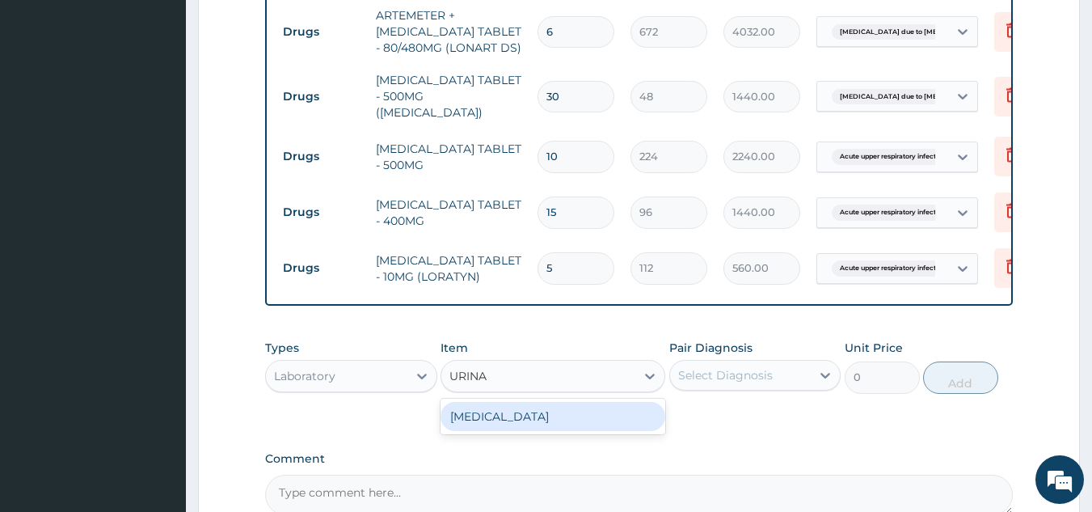
click at [491, 404] on div "[MEDICAL_DATA]" at bounding box center [552, 416] width 225 height 29
type input "2625"
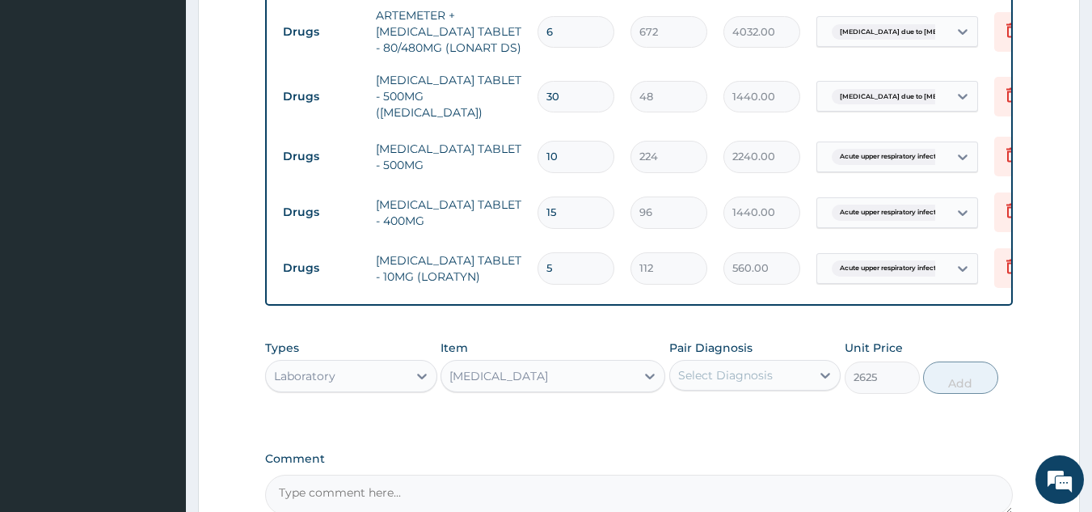
click at [797, 367] on div "Select Diagnosis" at bounding box center [740, 375] width 141 height 26
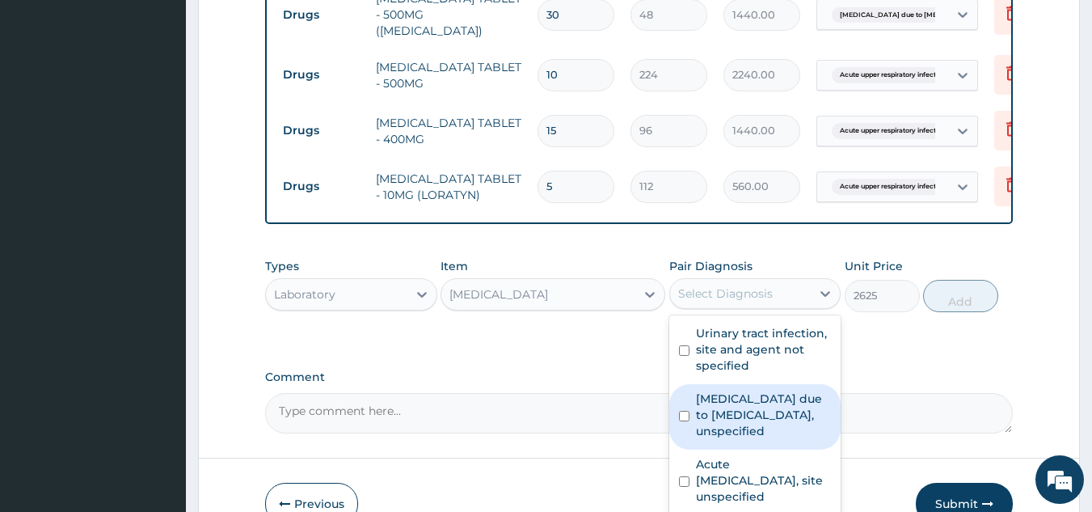
scroll to position [1109, 0]
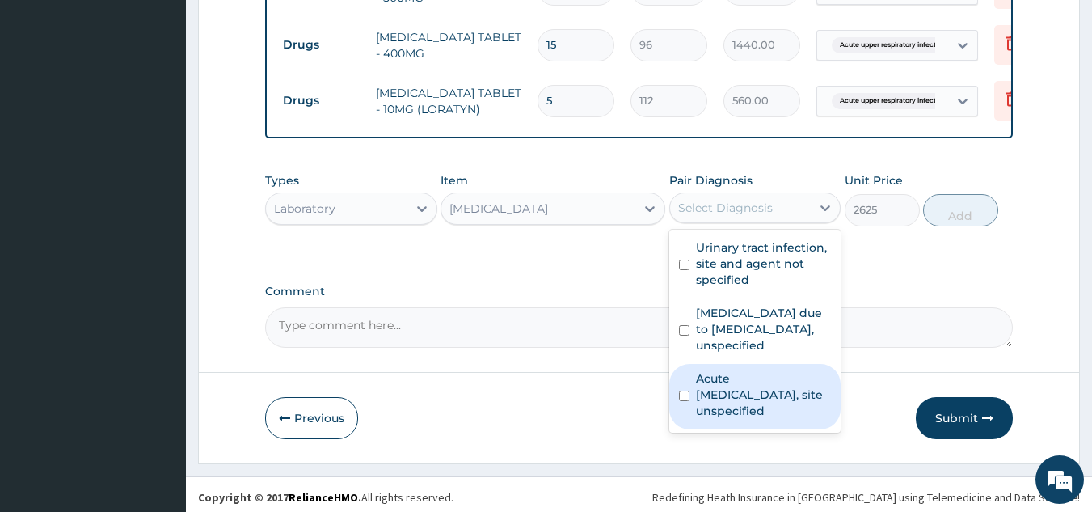
click at [735, 386] on label "Acute [MEDICAL_DATA], site unspecified" at bounding box center [764, 394] width 136 height 48
checkbox input "true"
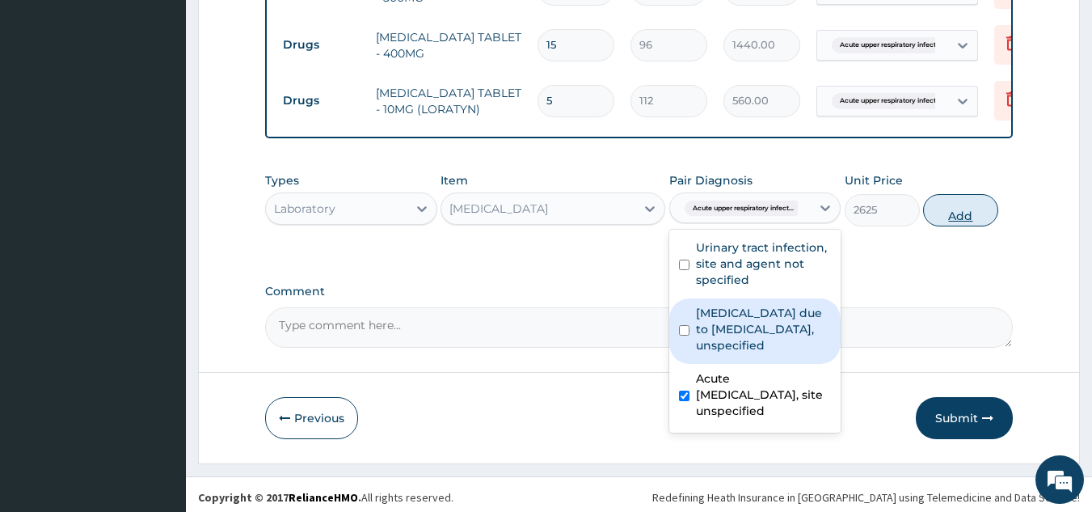
click at [952, 220] on div "Types Laboratory Item [MEDICAL_DATA] Pair Diagnosis option Acute [MEDICAL_DATA]…" at bounding box center [639, 199] width 748 height 70
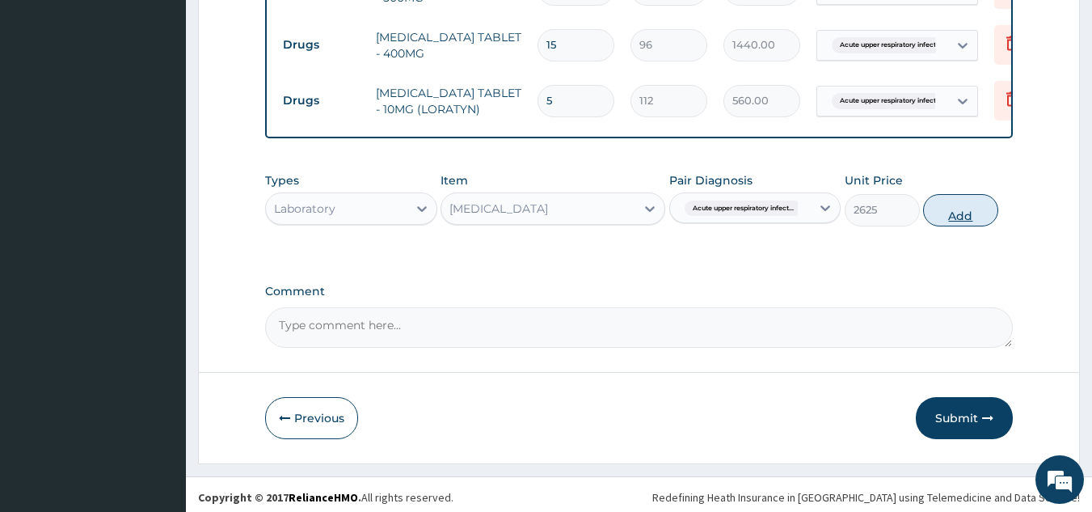
click at [962, 216] on button "Add" at bounding box center [960, 210] width 75 height 32
type input "0"
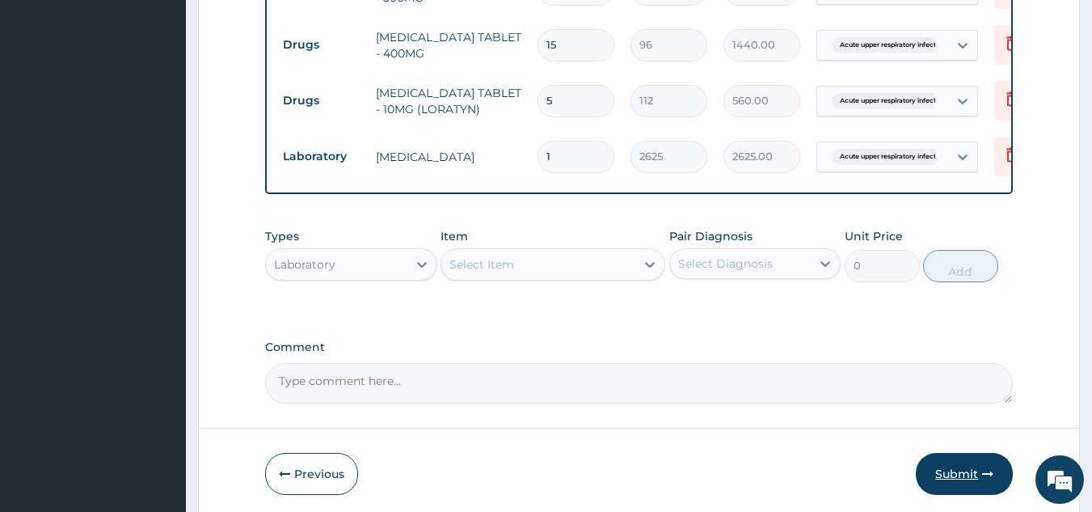
click at [961, 480] on button "Submit" at bounding box center [964, 474] width 97 height 42
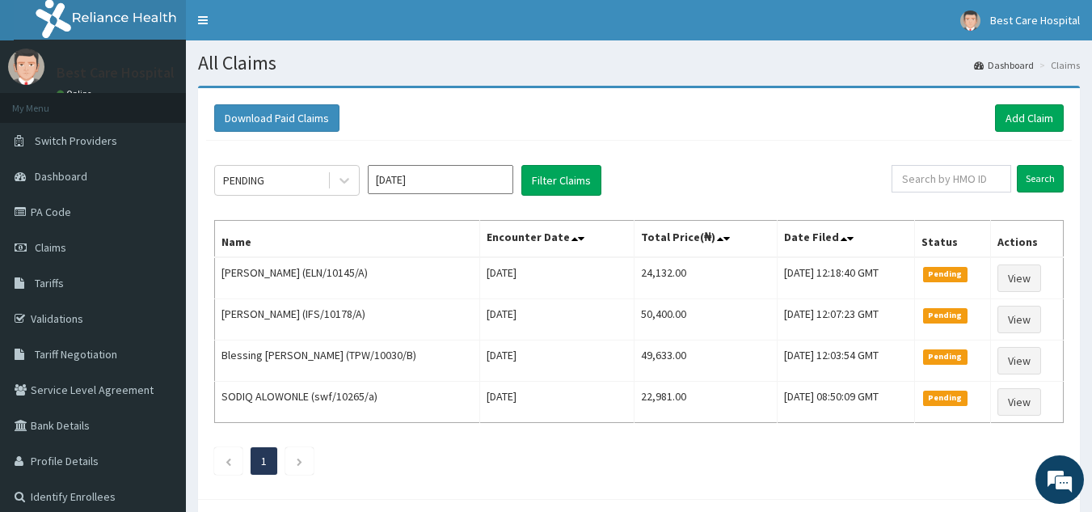
click at [649, 165] on div "PENDING Oct 2025 Filter Claims" at bounding box center [552, 180] width 677 height 31
